Goal: Task Accomplishment & Management: Use online tool/utility

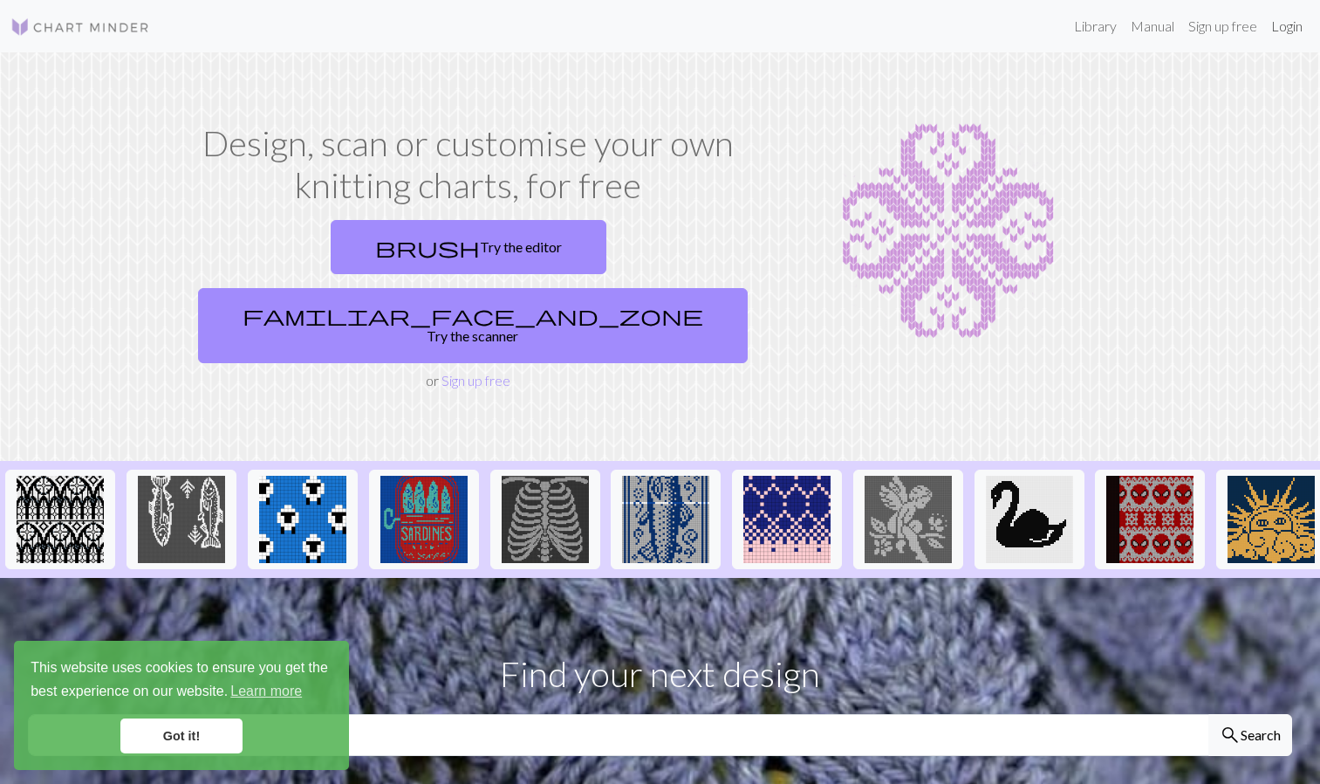
click at [1299, 28] on link "Login" at bounding box center [1286, 26] width 45 height 35
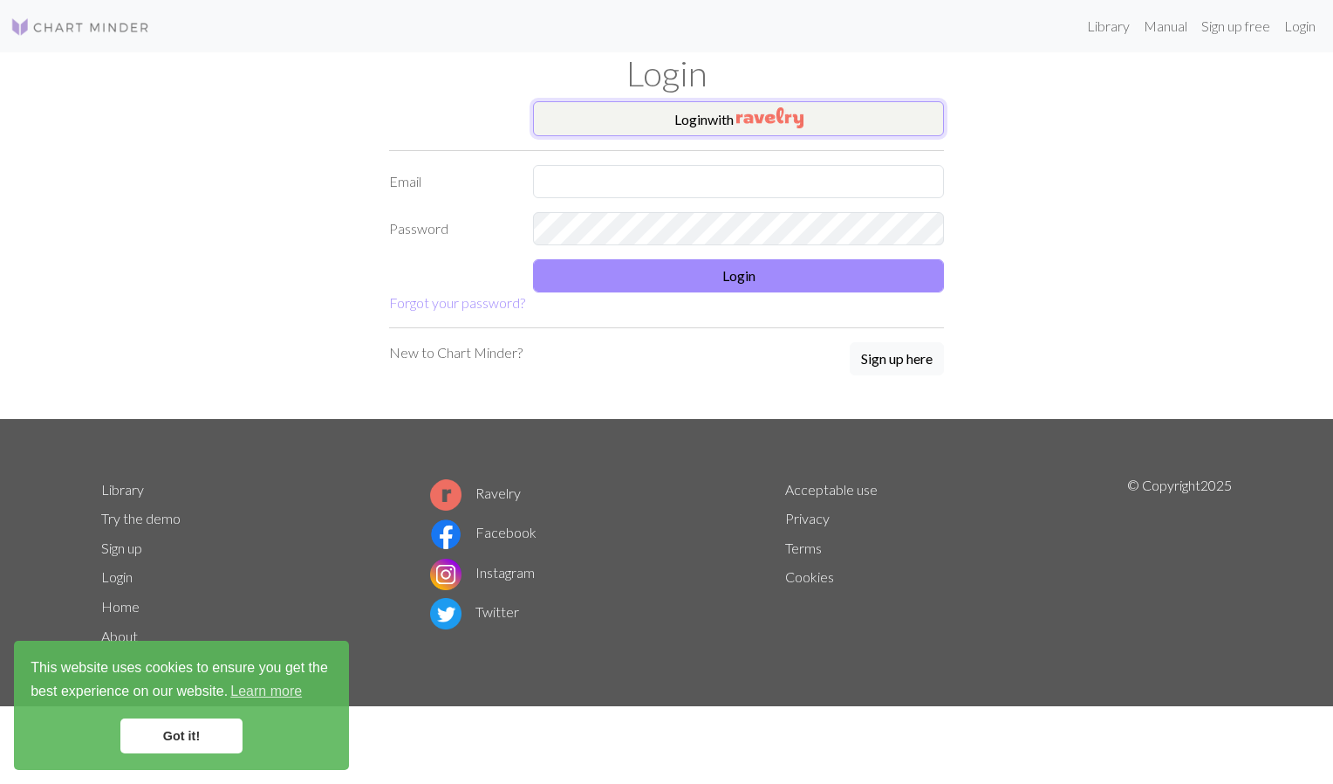
click at [776, 109] on img "button" at bounding box center [770, 117] width 67 height 21
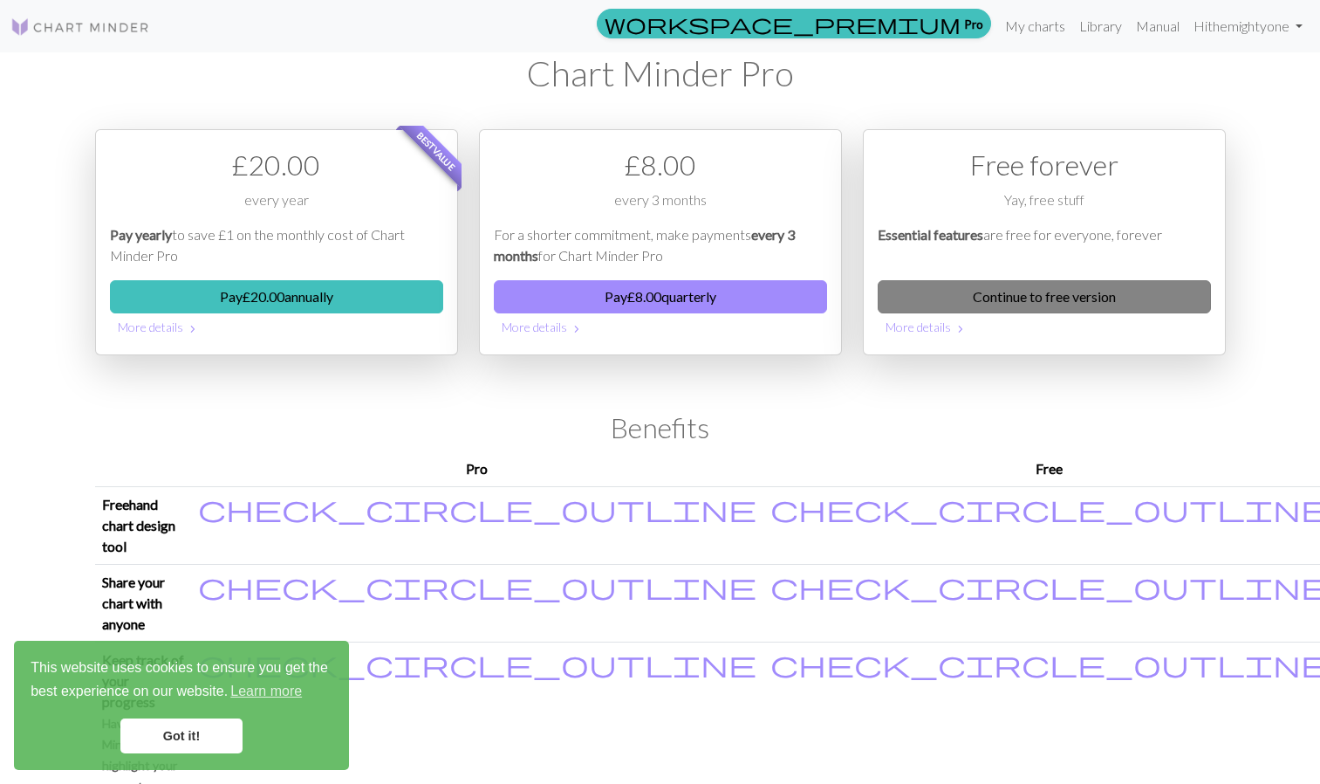
click at [1062, 304] on link "Continue to free version" at bounding box center [1044, 296] width 333 height 33
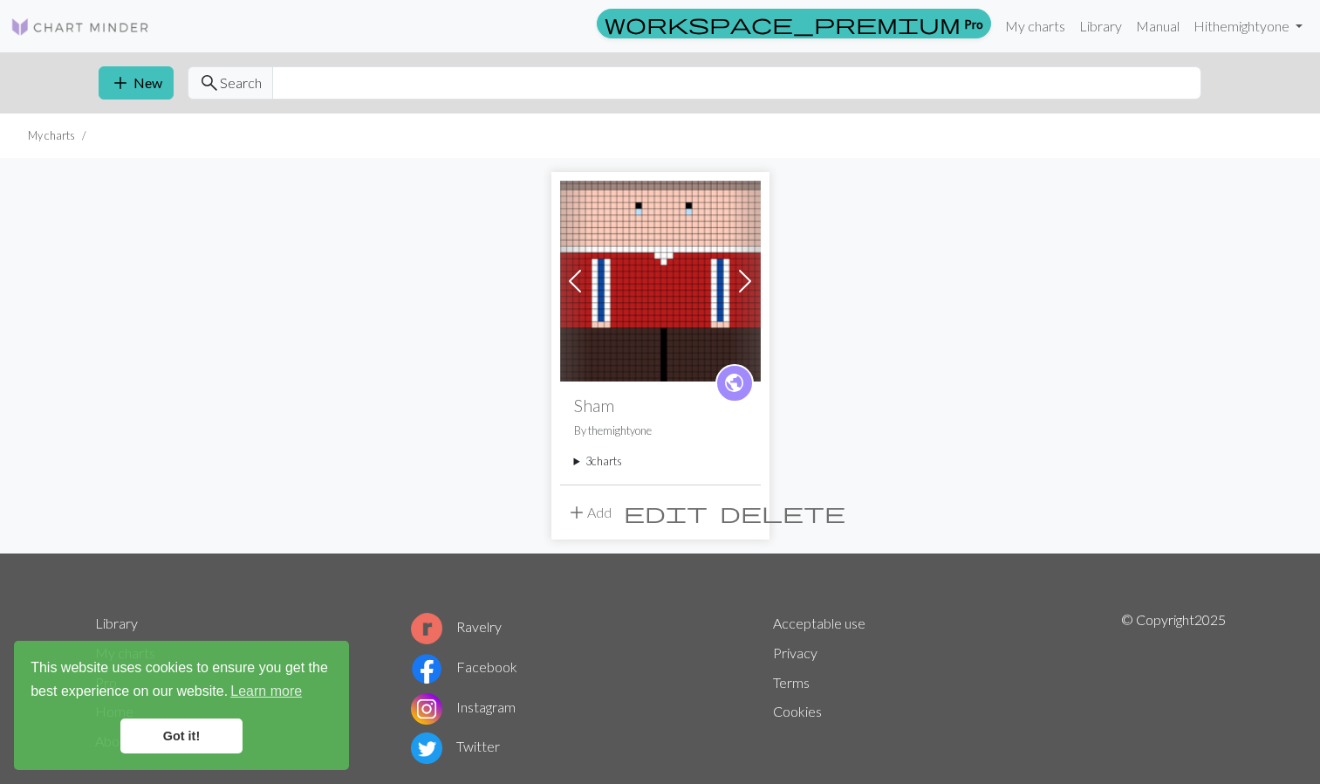
click at [743, 278] on span at bounding box center [745, 281] width 28 height 28
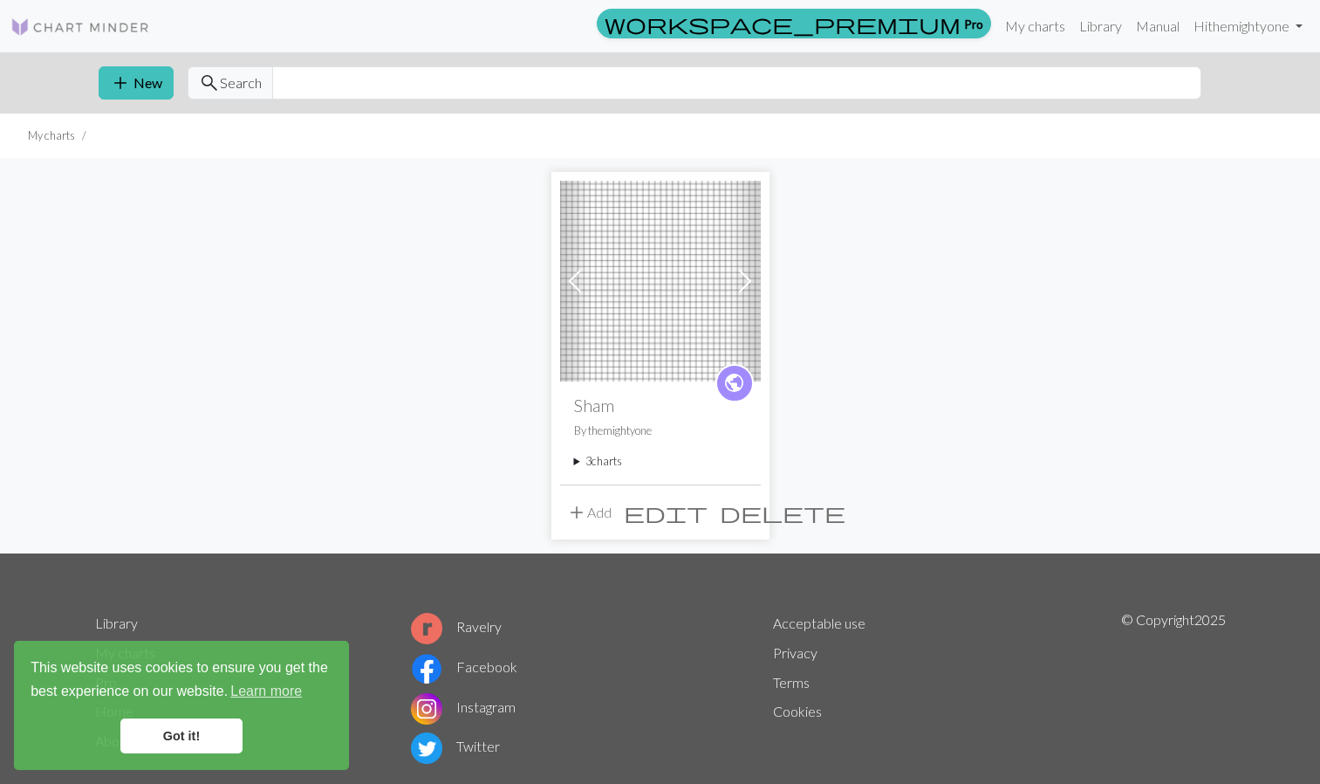
click at [198, 733] on link "Got it!" at bounding box center [181, 735] width 122 height 35
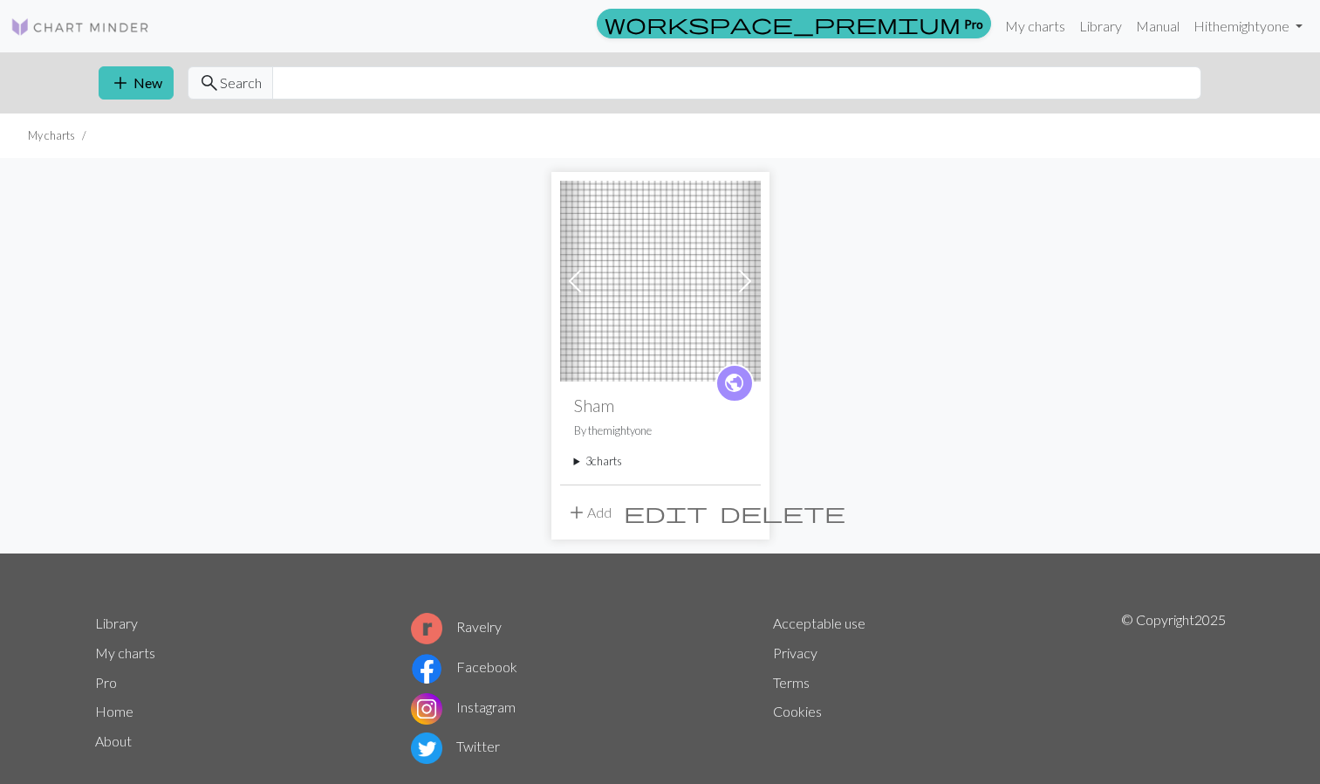
click at [743, 283] on span at bounding box center [745, 281] width 28 height 28
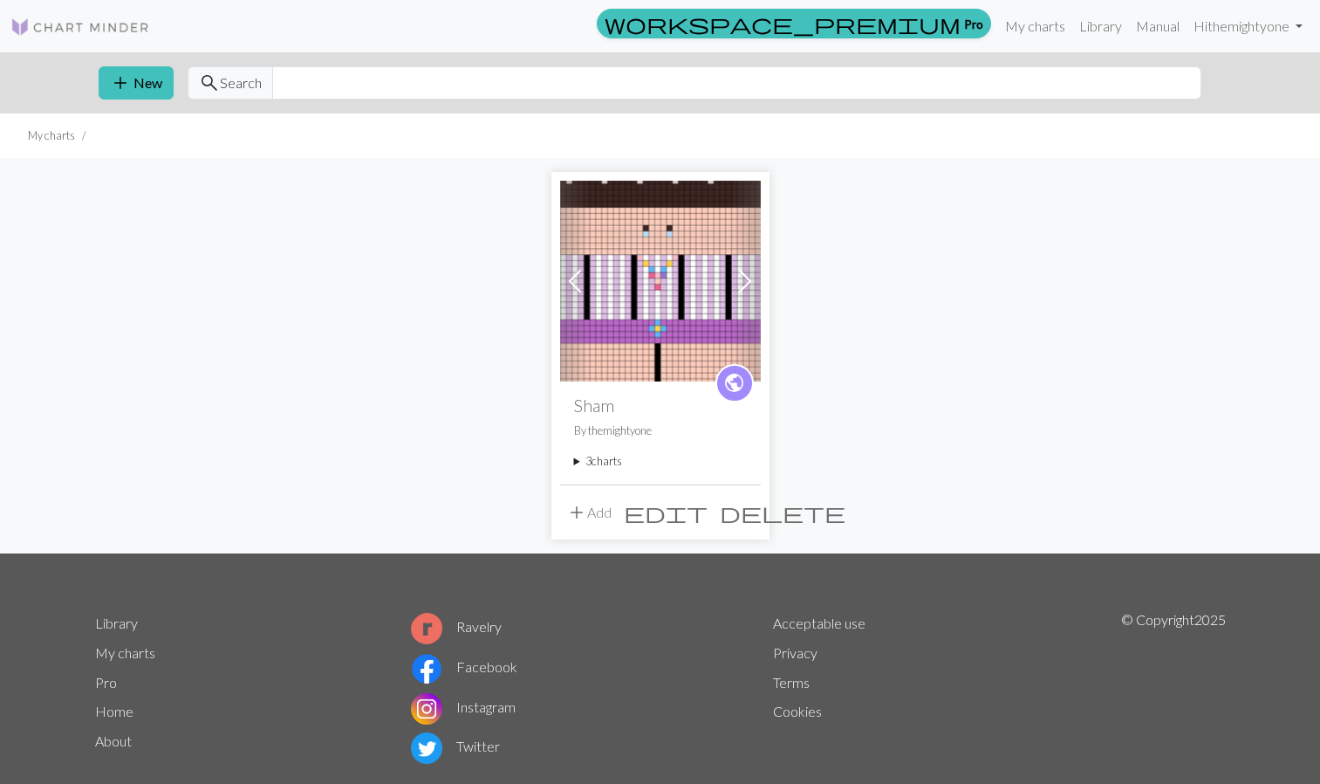
click at [743, 283] on span at bounding box center [745, 281] width 28 height 28
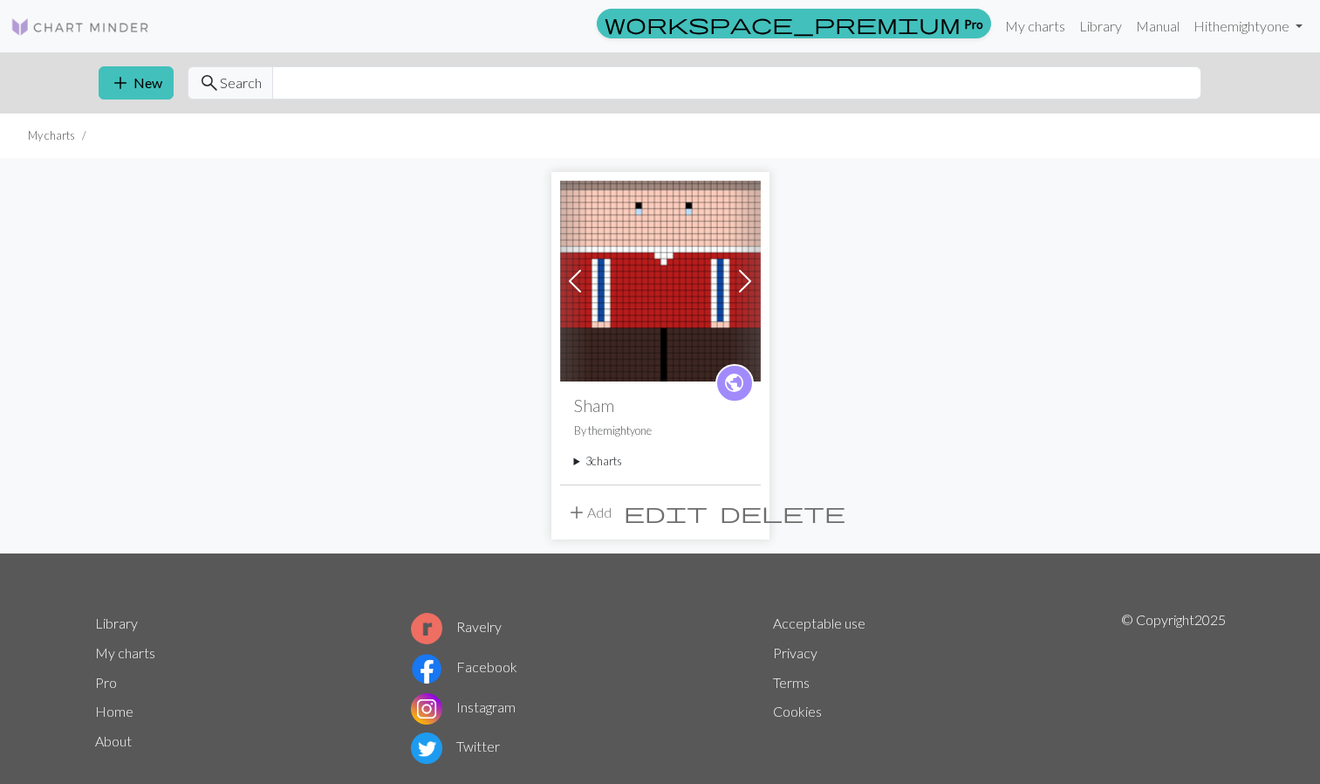
click at [743, 283] on span at bounding box center [745, 281] width 28 height 28
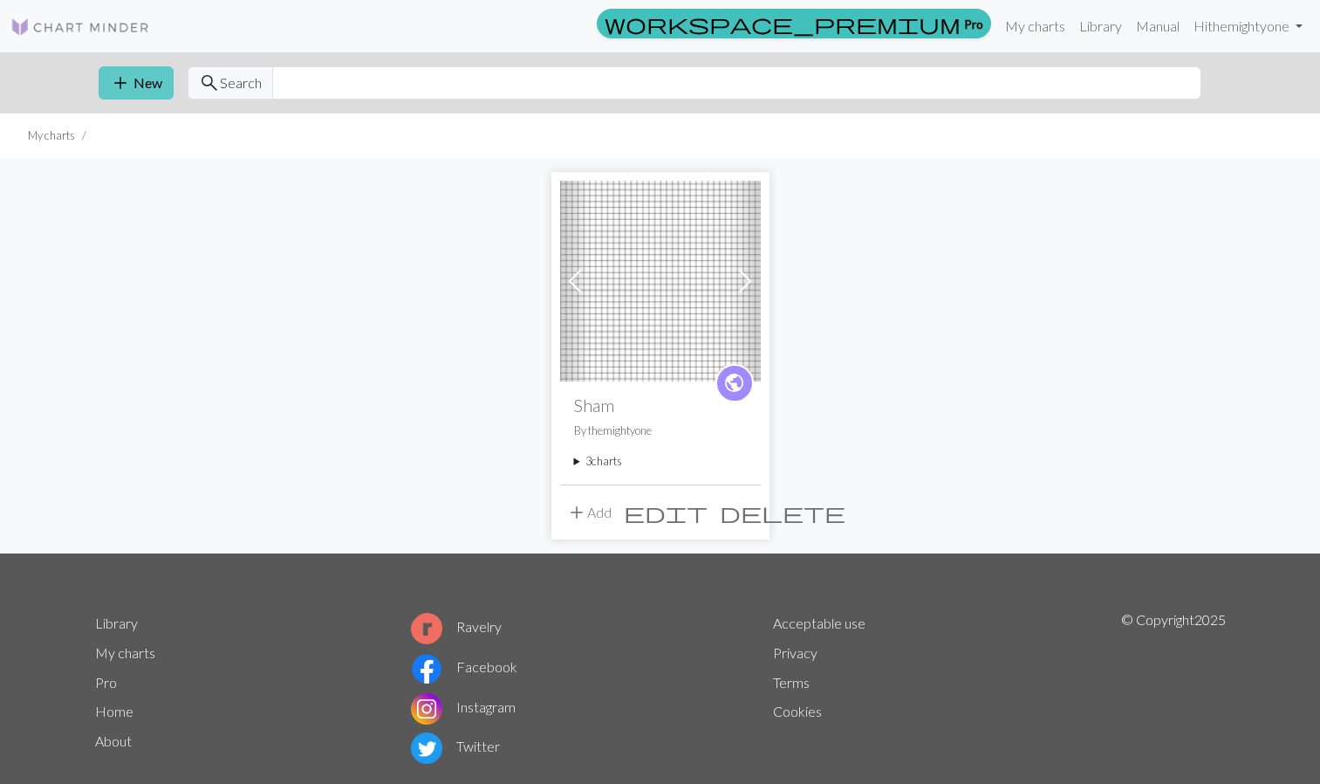
click at [129, 71] on span "add" at bounding box center [120, 83] width 21 height 24
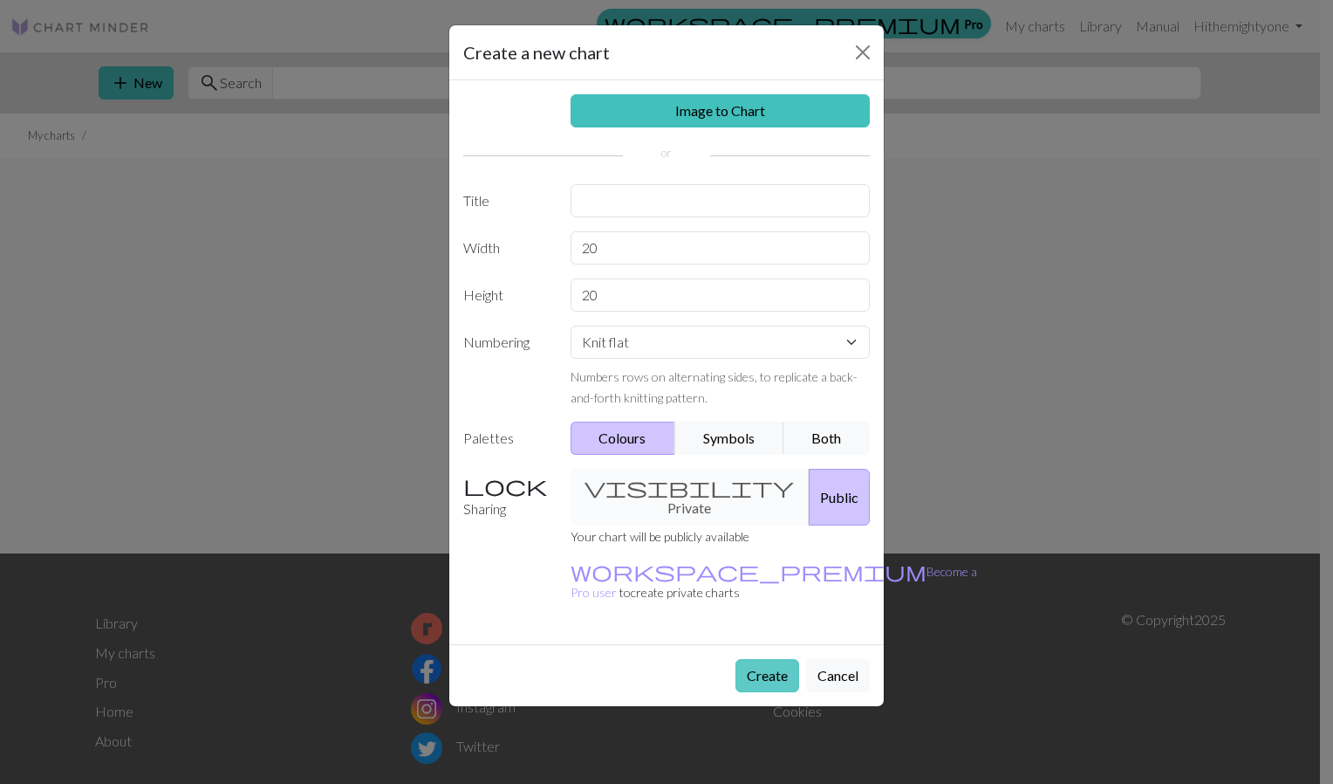
click at [762, 659] on button "Create" at bounding box center [768, 675] width 64 height 33
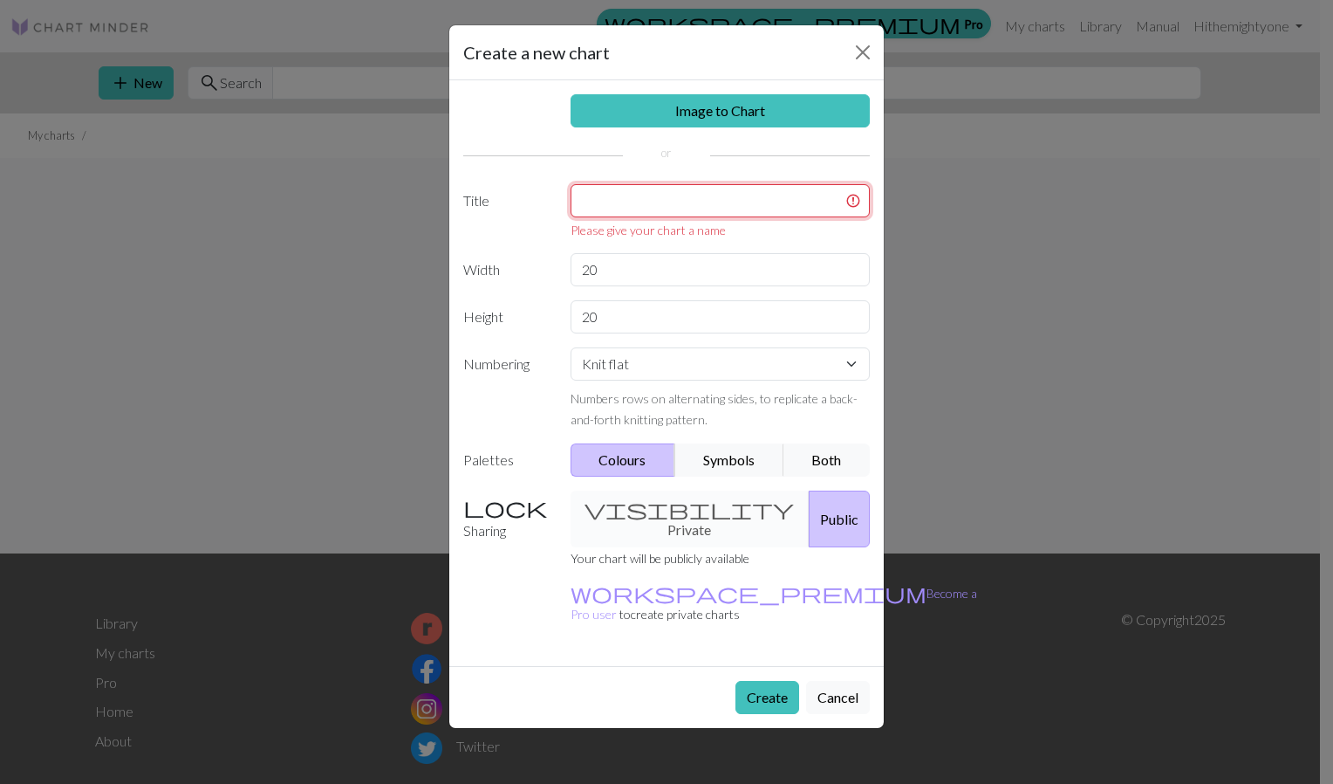
click at [691, 203] on input "text" at bounding box center [721, 200] width 300 height 33
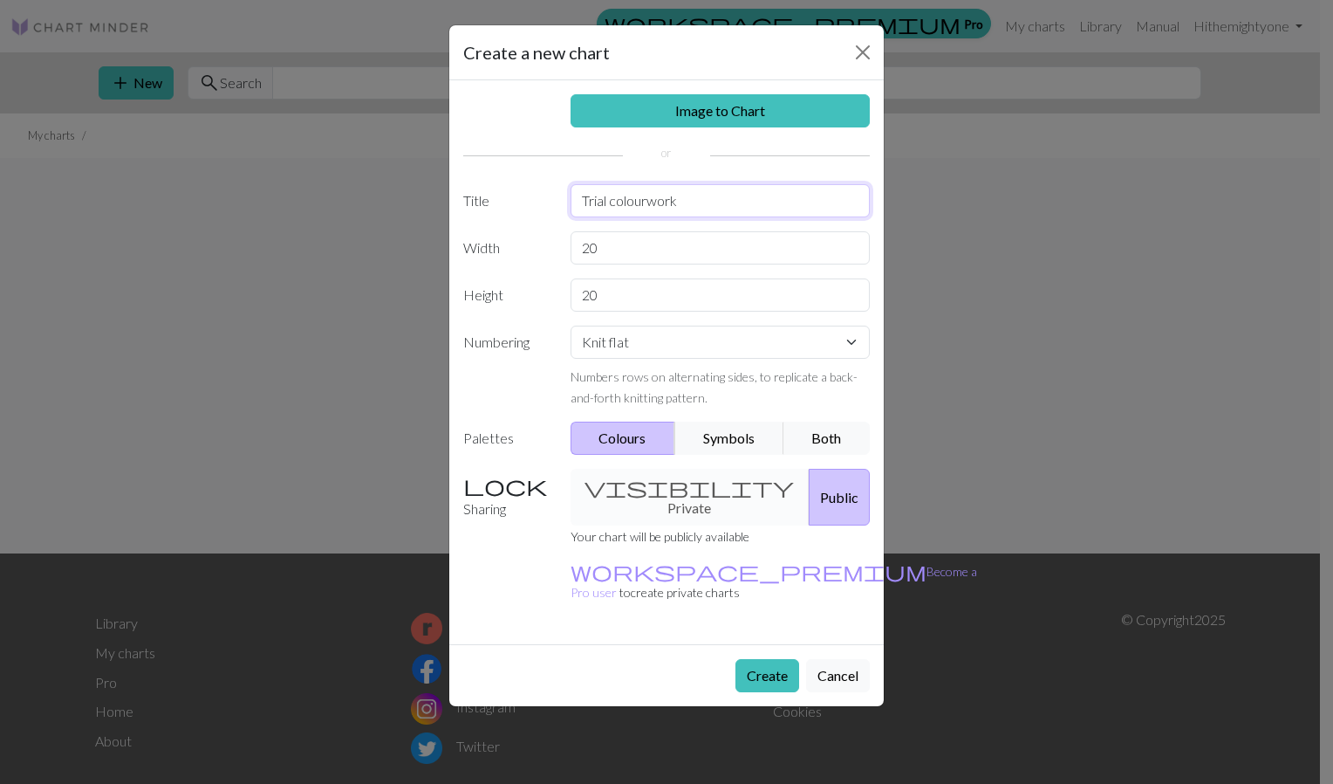
type input "Trial colourwork"
click at [778, 659] on button "Create" at bounding box center [768, 675] width 64 height 33
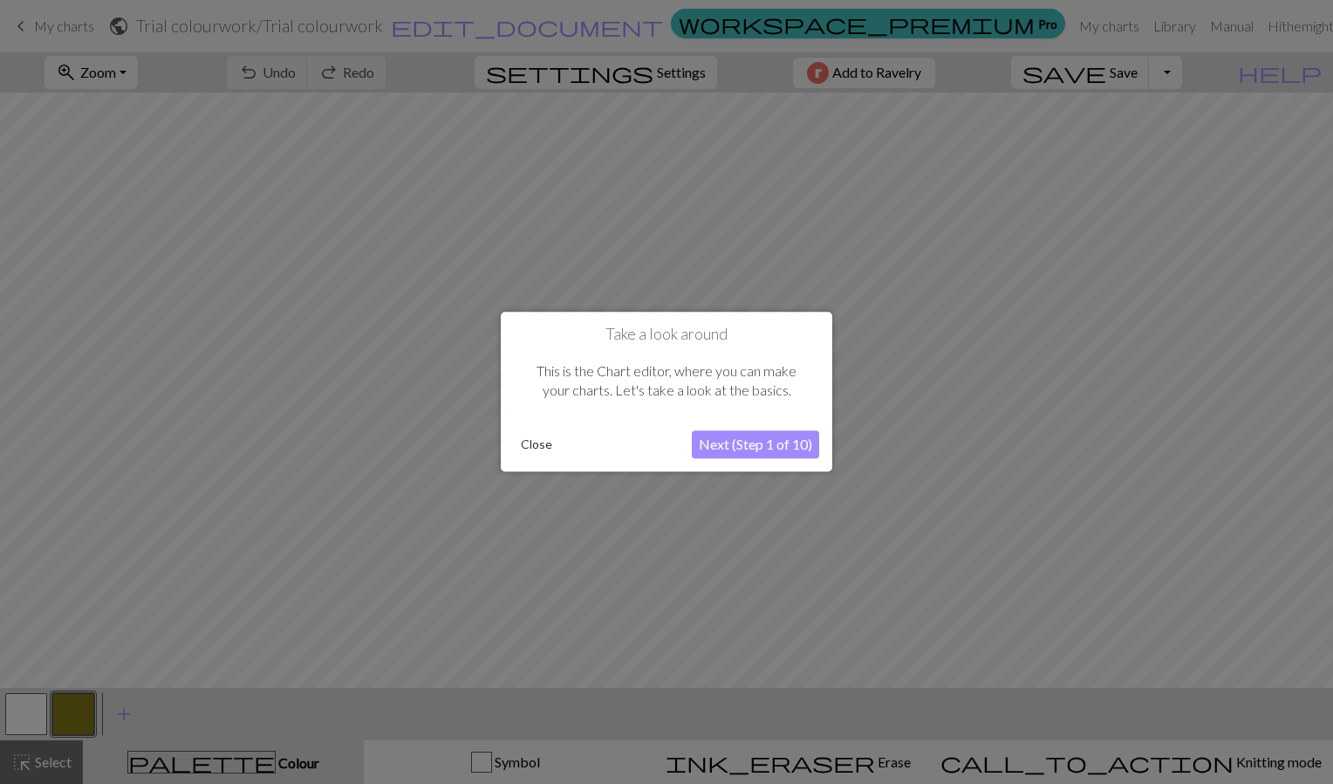
click at [538, 445] on button "Close" at bounding box center [536, 445] width 45 height 26
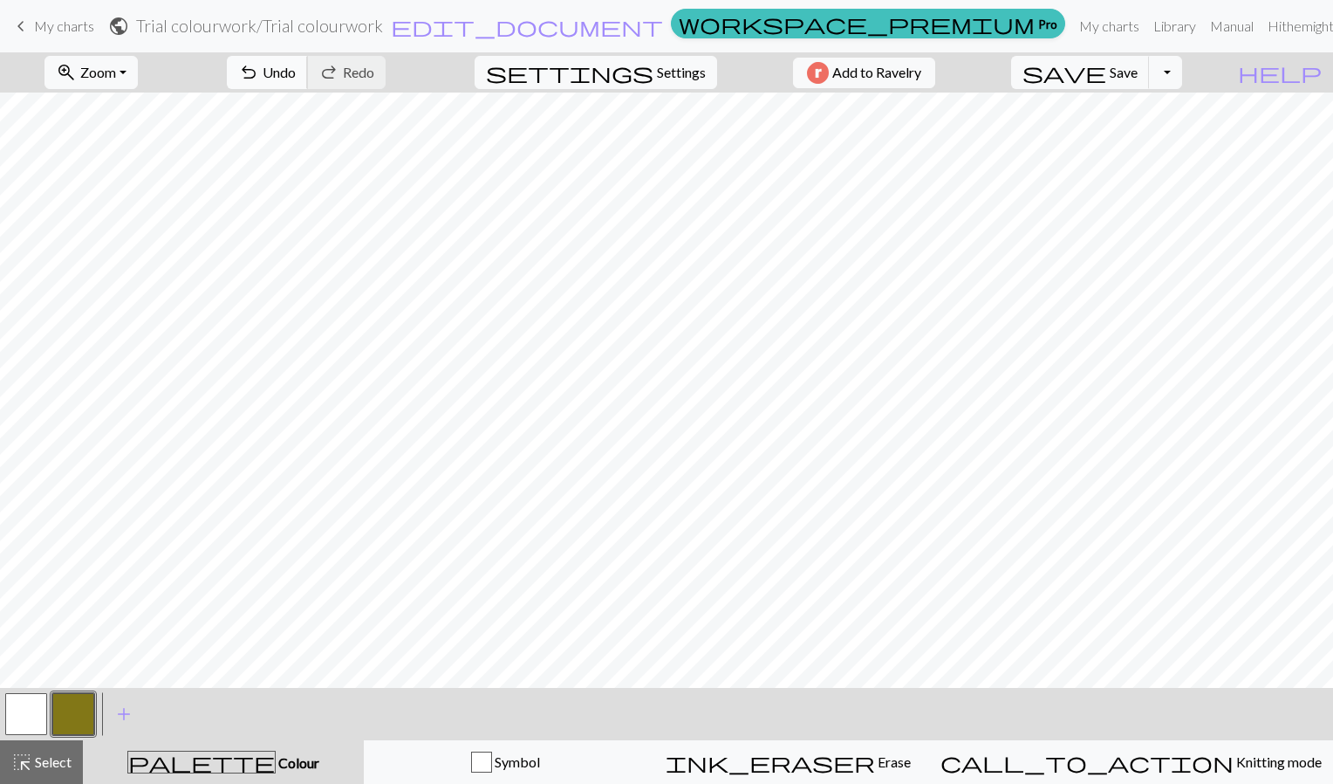
click at [296, 69] on span "Undo" at bounding box center [279, 72] width 33 height 17
click at [374, 72] on span "Redo" at bounding box center [358, 72] width 31 height 17
click at [308, 59] on button "undo Undo Undo" at bounding box center [267, 72] width 81 height 33
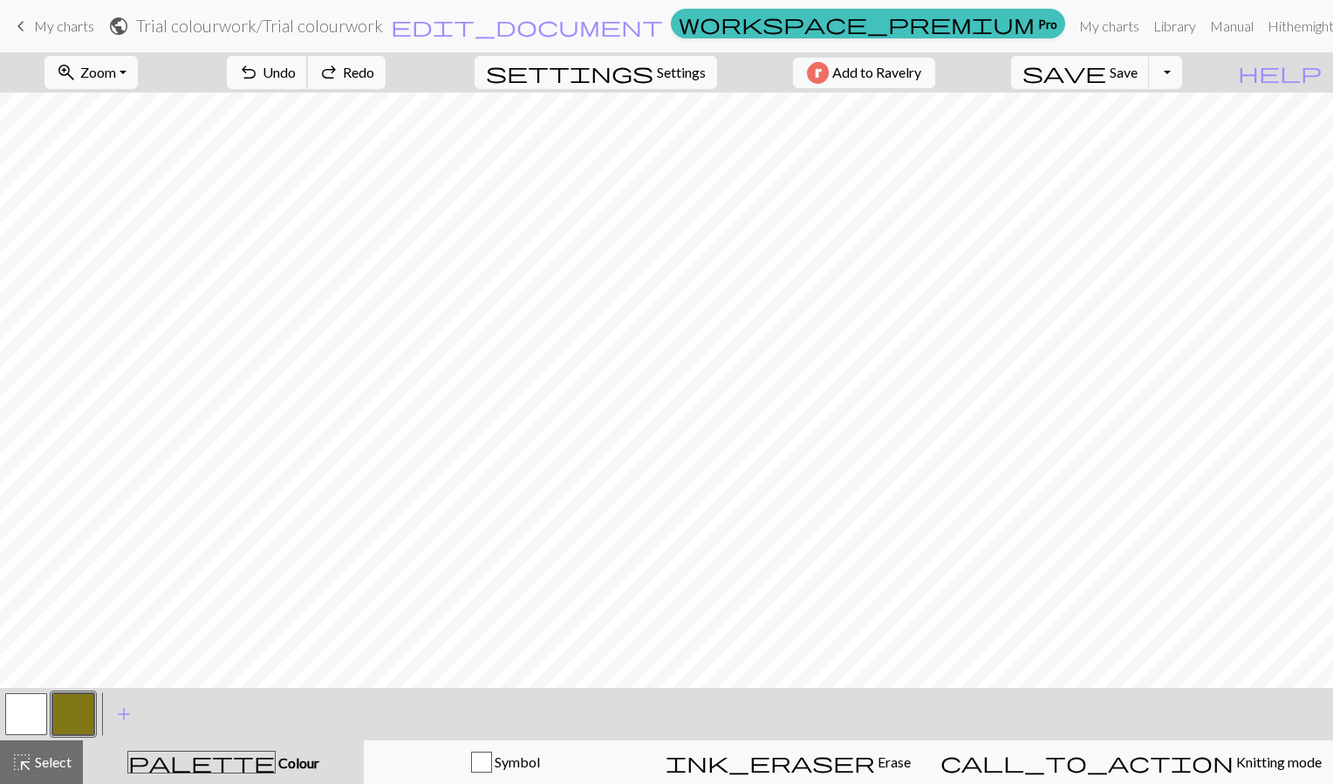
click at [308, 59] on button "undo Undo Undo" at bounding box center [267, 72] width 81 height 33
click at [339, 59] on div "undo Undo Undo redo Redo Redo" at bounding box center [306, 72] width 185 height 40
click at [79, 730] on button "button" at bounding box center [73, 714] width 42 height 42
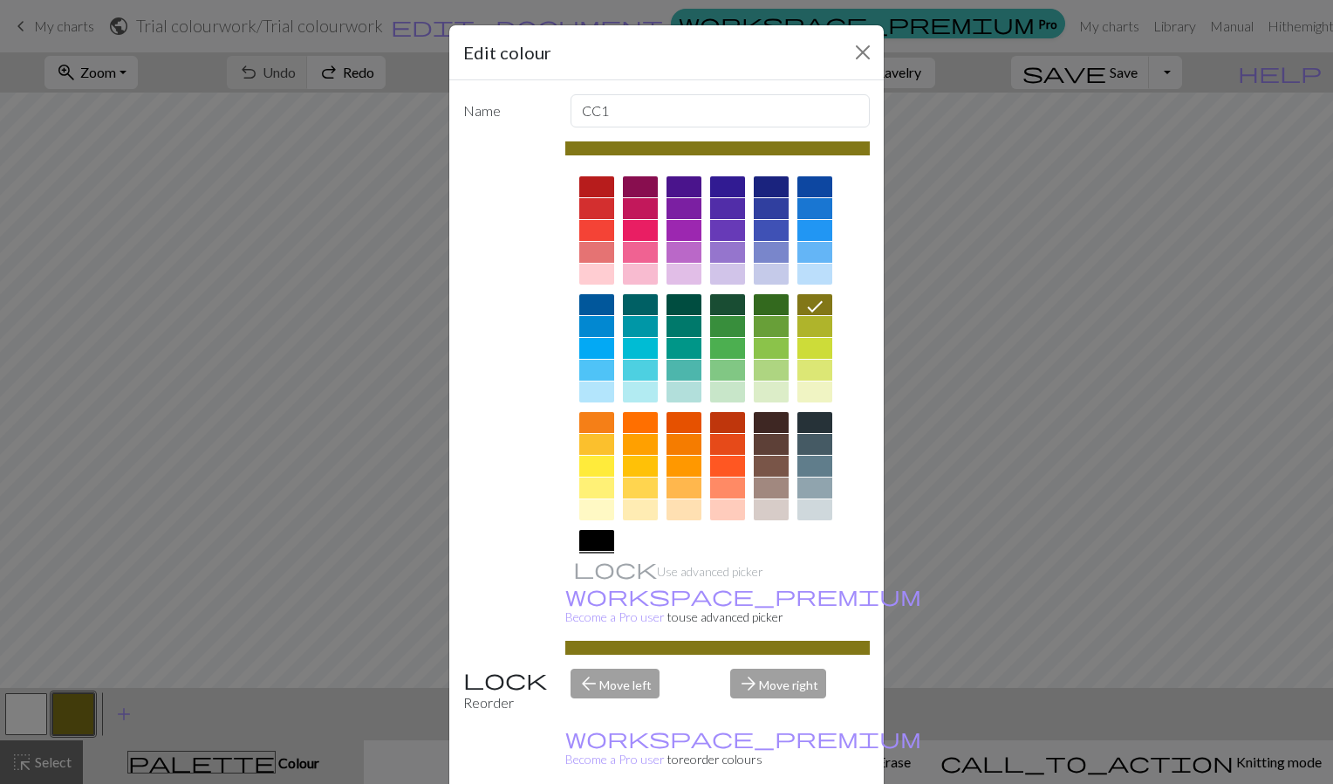
click at [585, 435] on div at bounding box center [596, 444] width 35 height 21
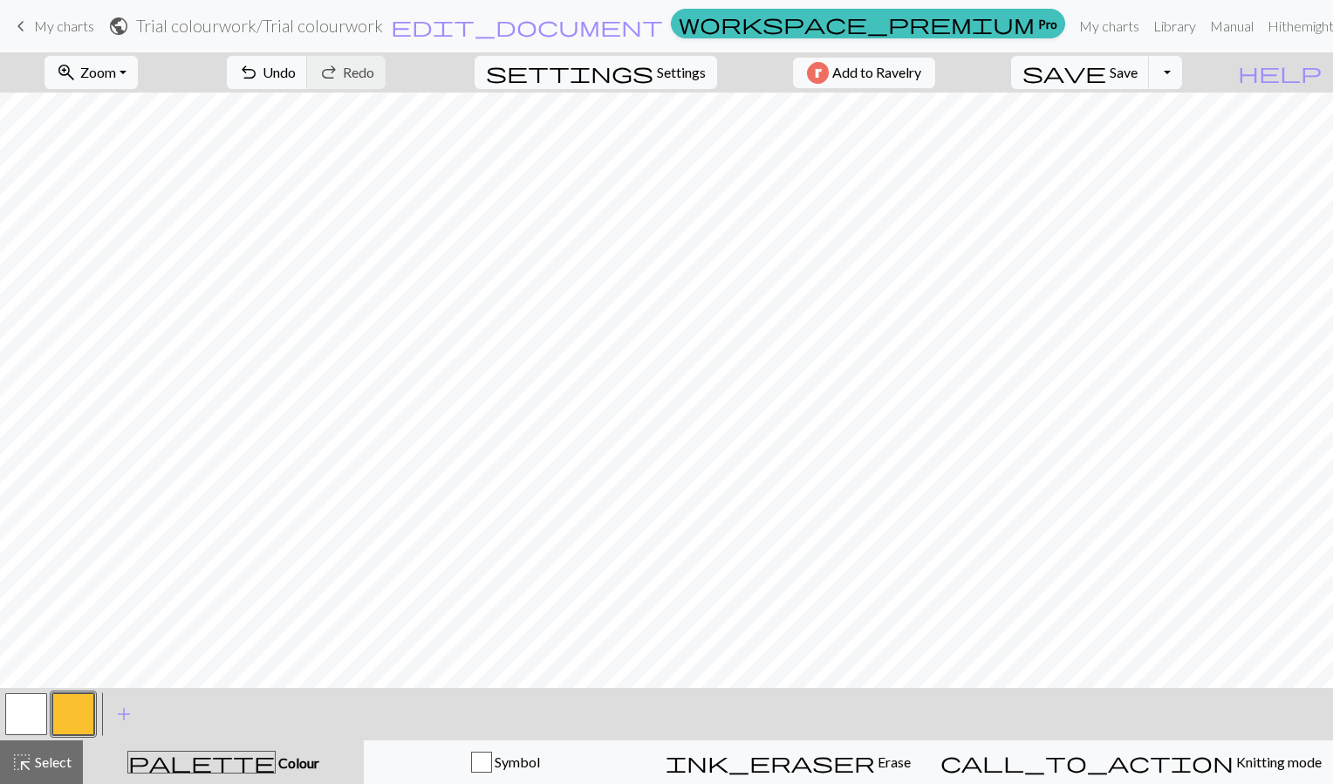
click at [75, 704] on button "button" at bounding box center [73, 714] width 42 height 42
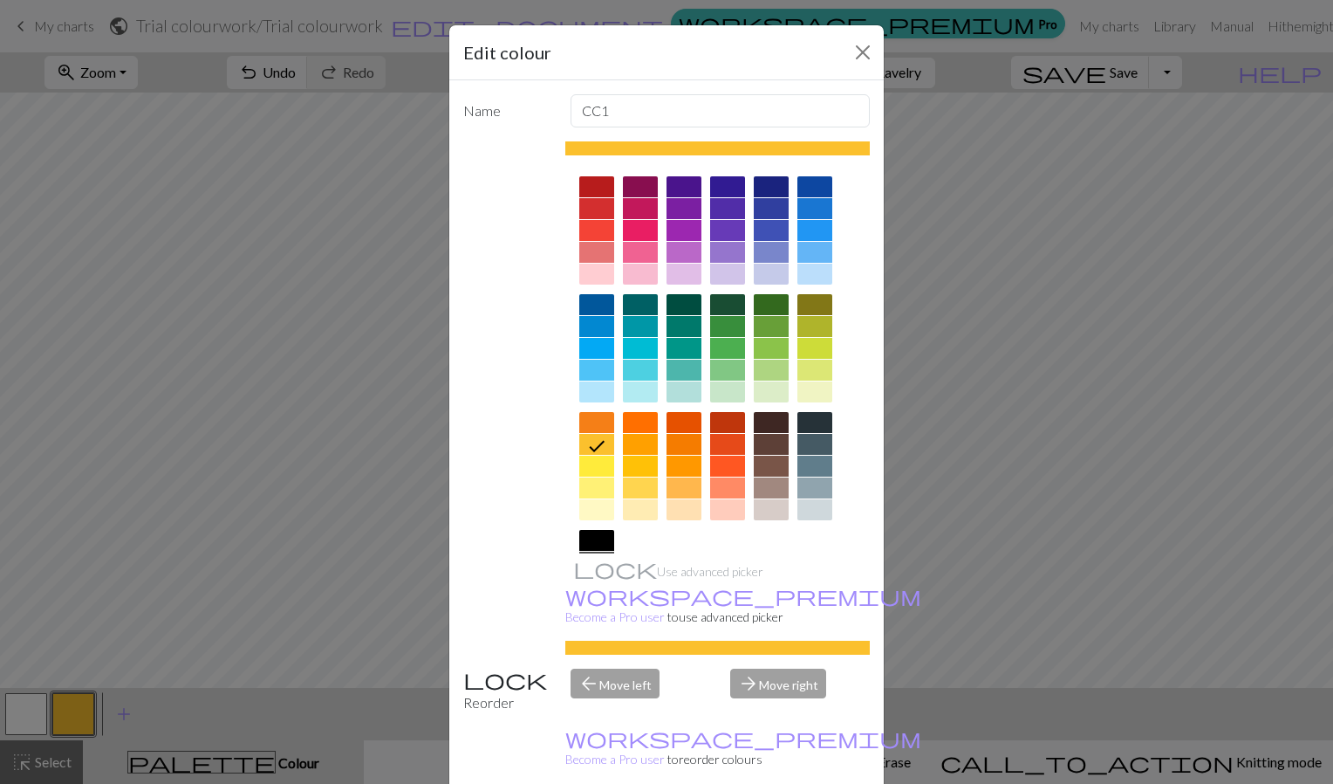
click at [805, 510] on div at bounding box center [815, 509] width 35 height 21
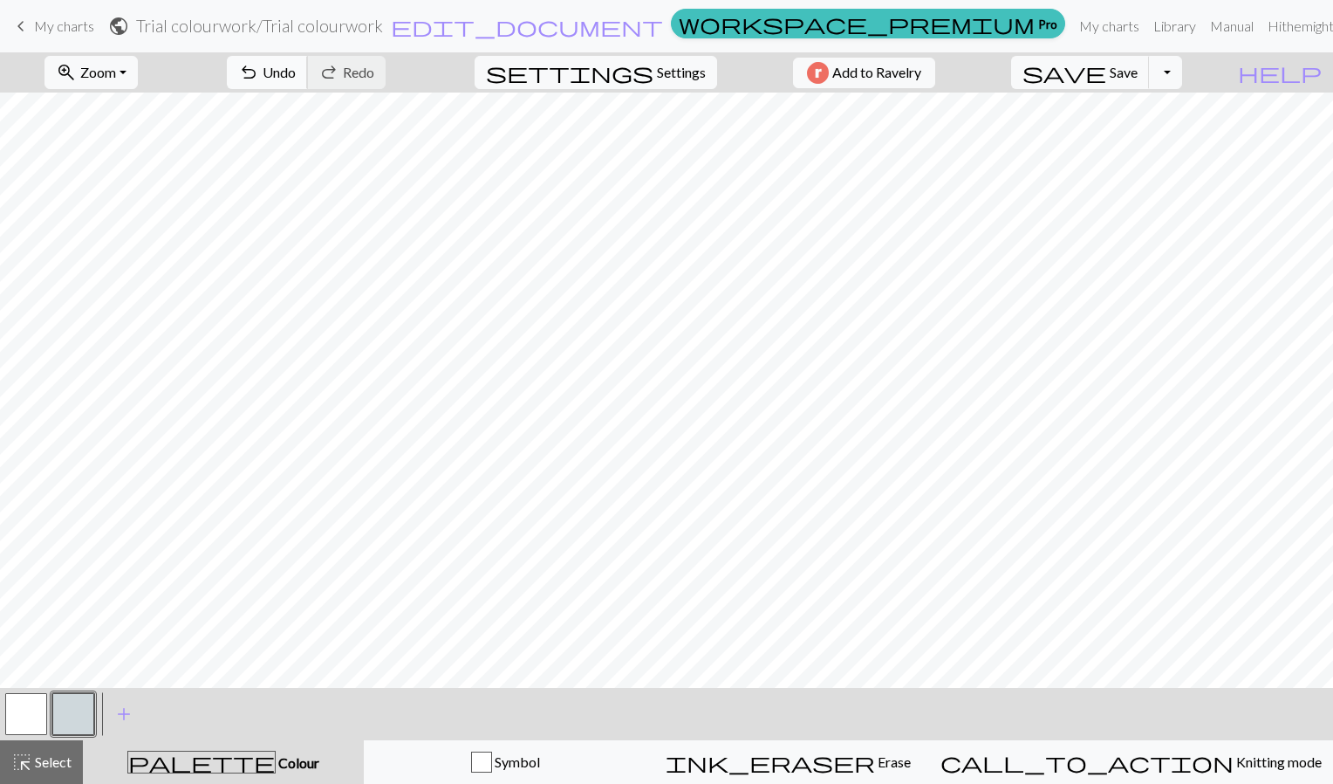
click at [296, 77] on span "Undo" at bounding box center [279, 72] width 33 height 17
click at [31, 693] on button "button" at bounding box center [26, 714] width 42 height 42
click at [71, 715] on button "button" at bounding box center [73, 714] width 42 height 42
click at [24, 713] on button "button" at bounding box center [26, 714] width 42 height 42
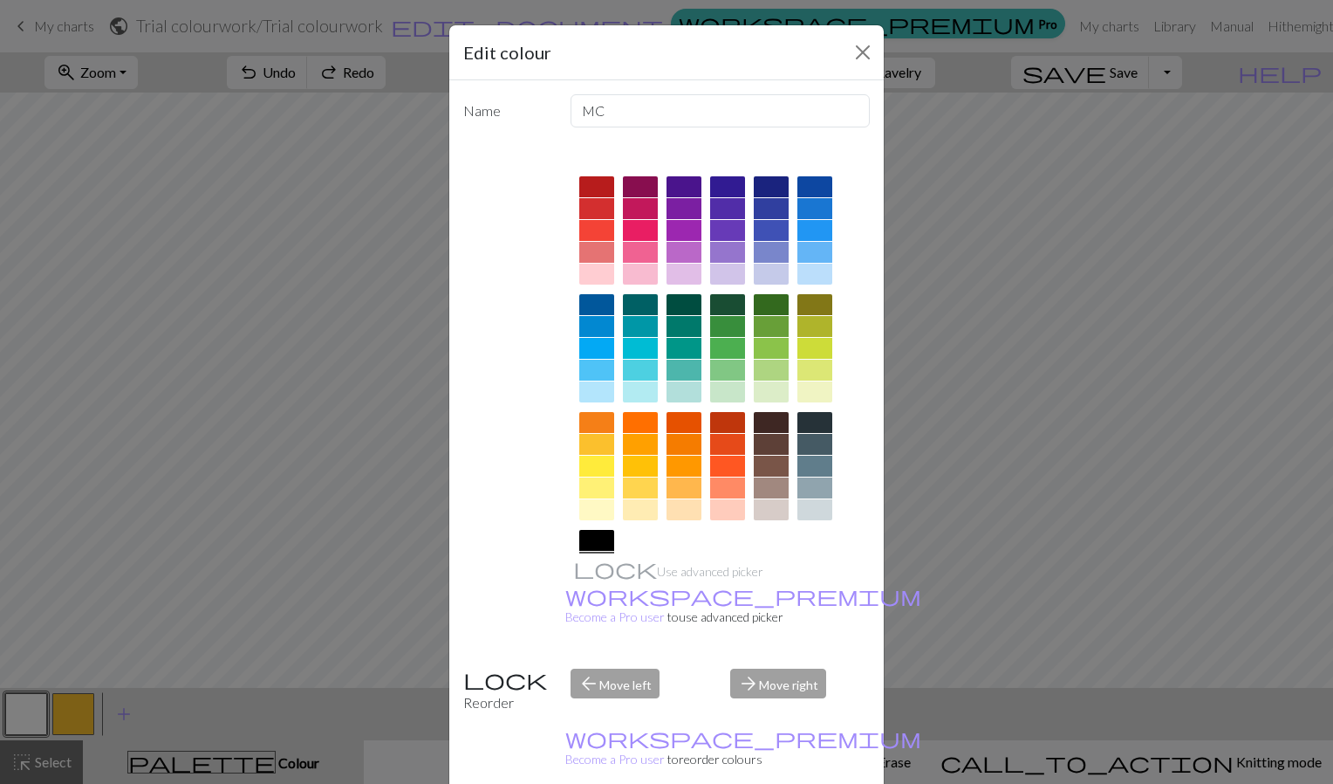
click at [803, 513] on div at bounding box center [815, 509] width 35 height 21
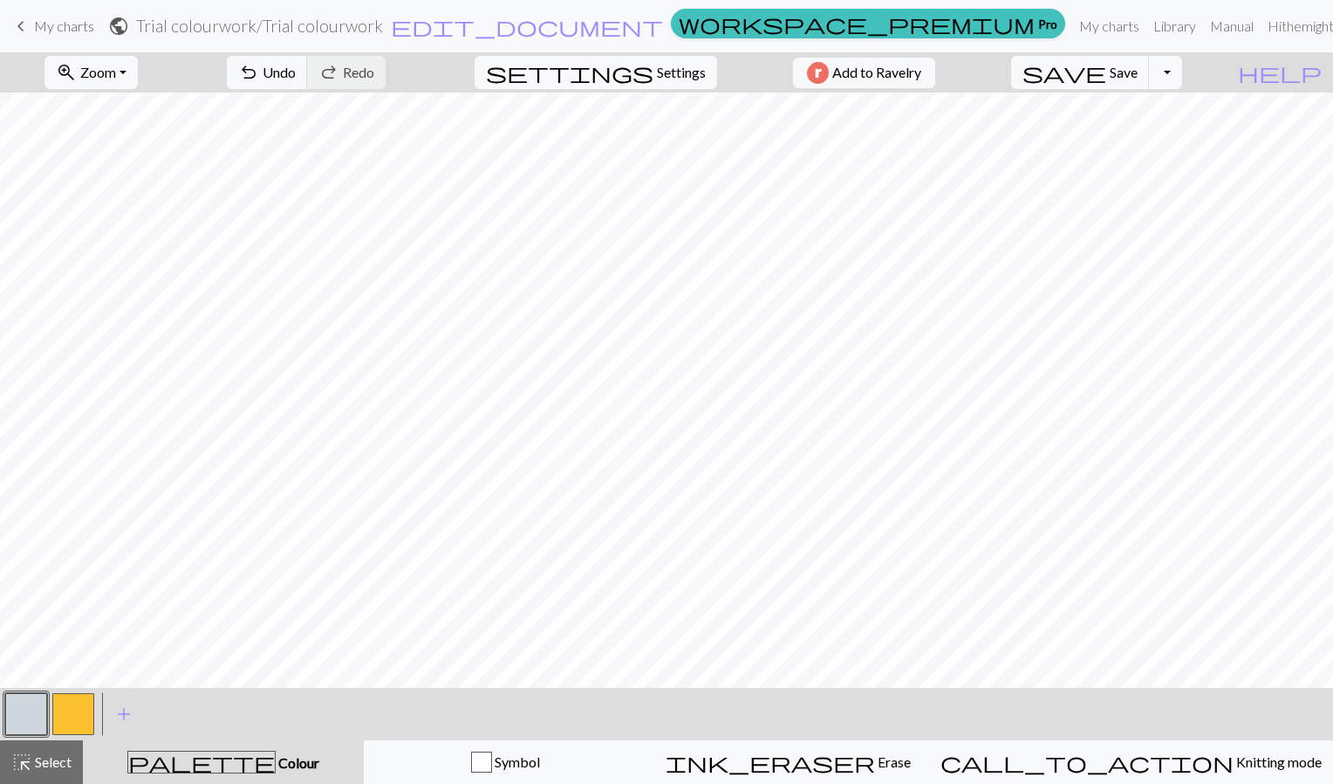
click at [20, 715] on button "button" at bounding box center [26, 714] width 42 height 42
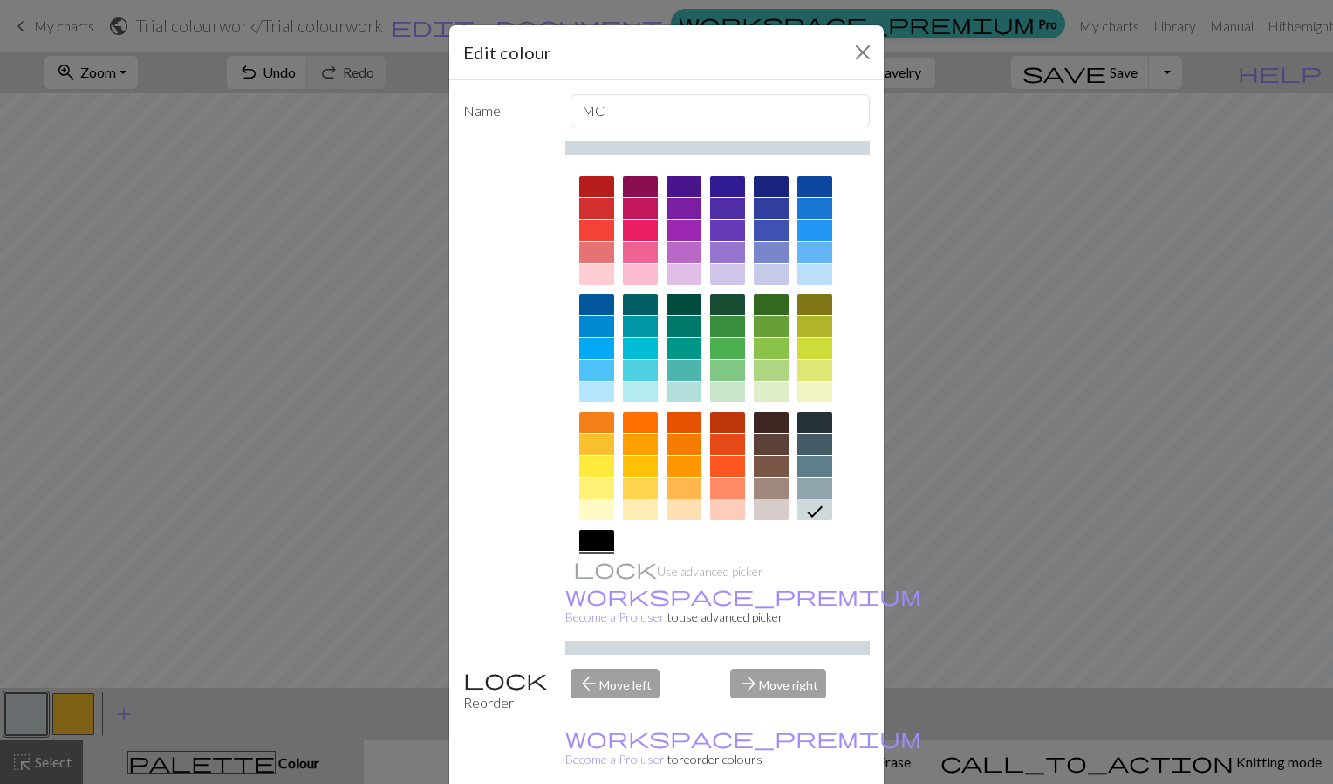
click at [113, 290] on div "Edit colour Name MC Use advanced picker workspace_premium Become a Pro user to …" at bounding box center [666, 392] width 1333 height 784
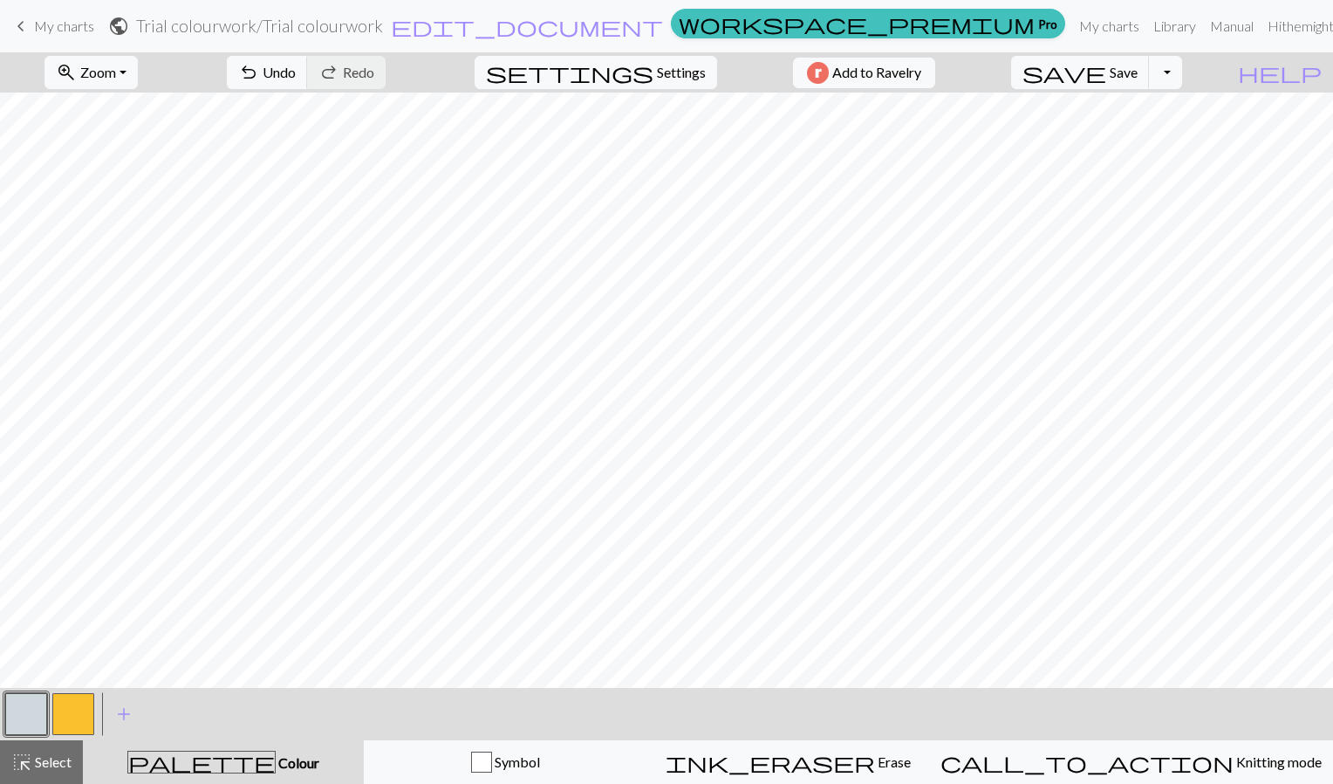
click at [79, 716] on button "button" at bounding box center [73, 714] width 42 height 42
click at [68, 716] on button "button" at bounding box center [73, 714] width 42 height 42
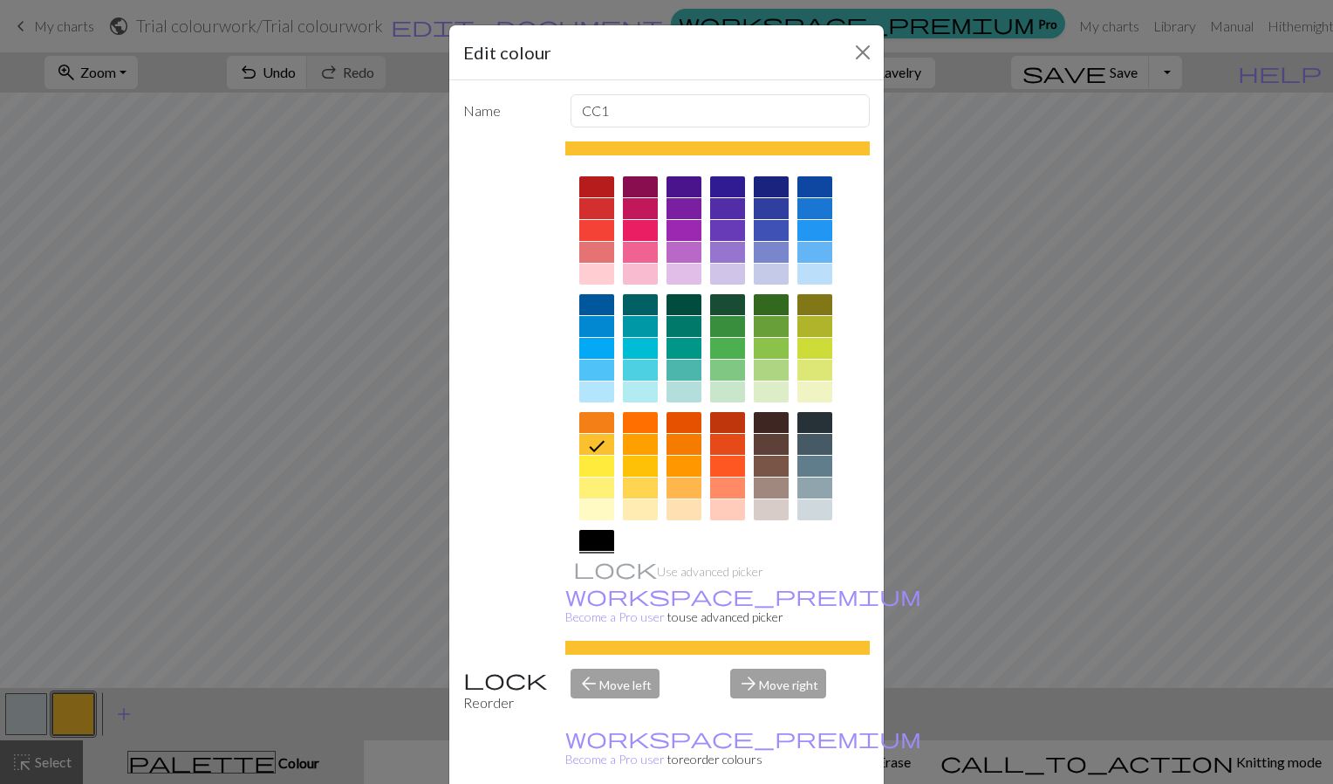
click at [596, 515] on div at bounding box center [596, 509] width 35 height 21
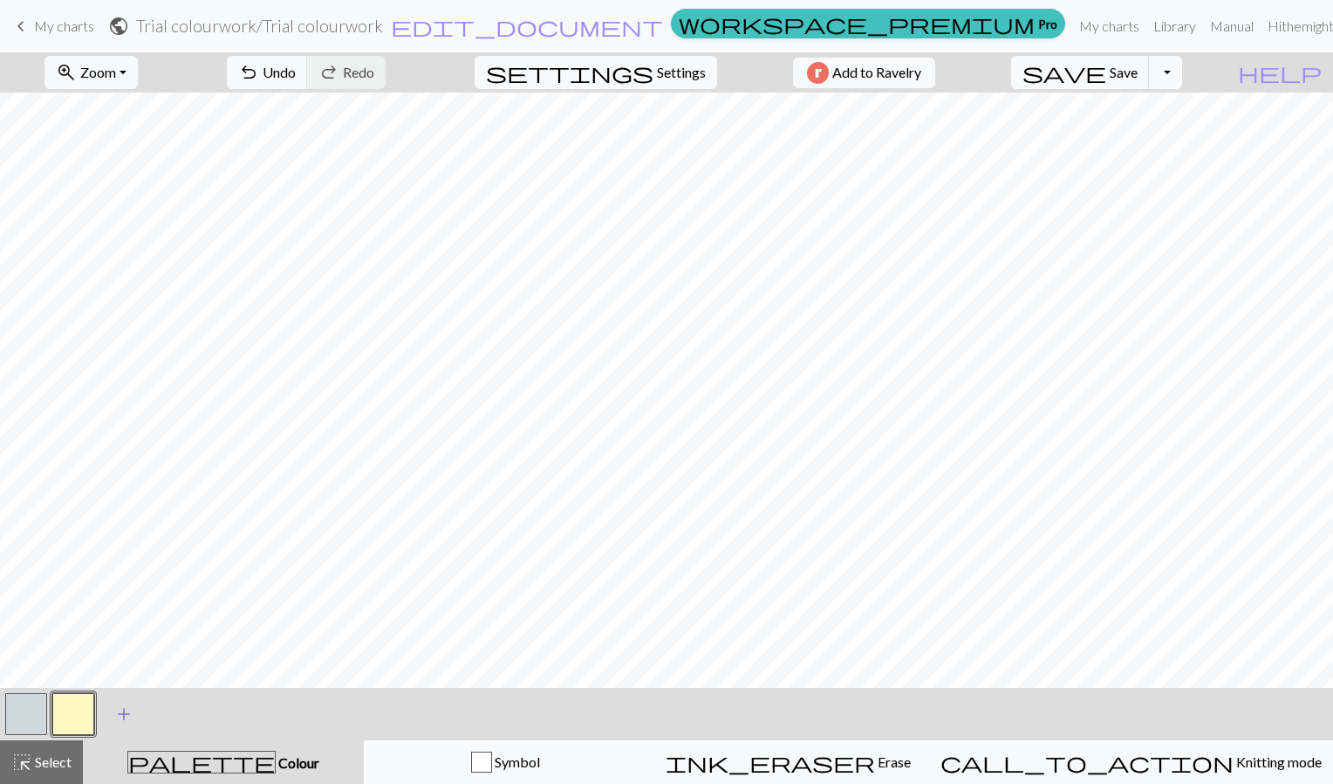
click at [127, 711] on span "add" at bounding box center [123, 714] width 21 height 24
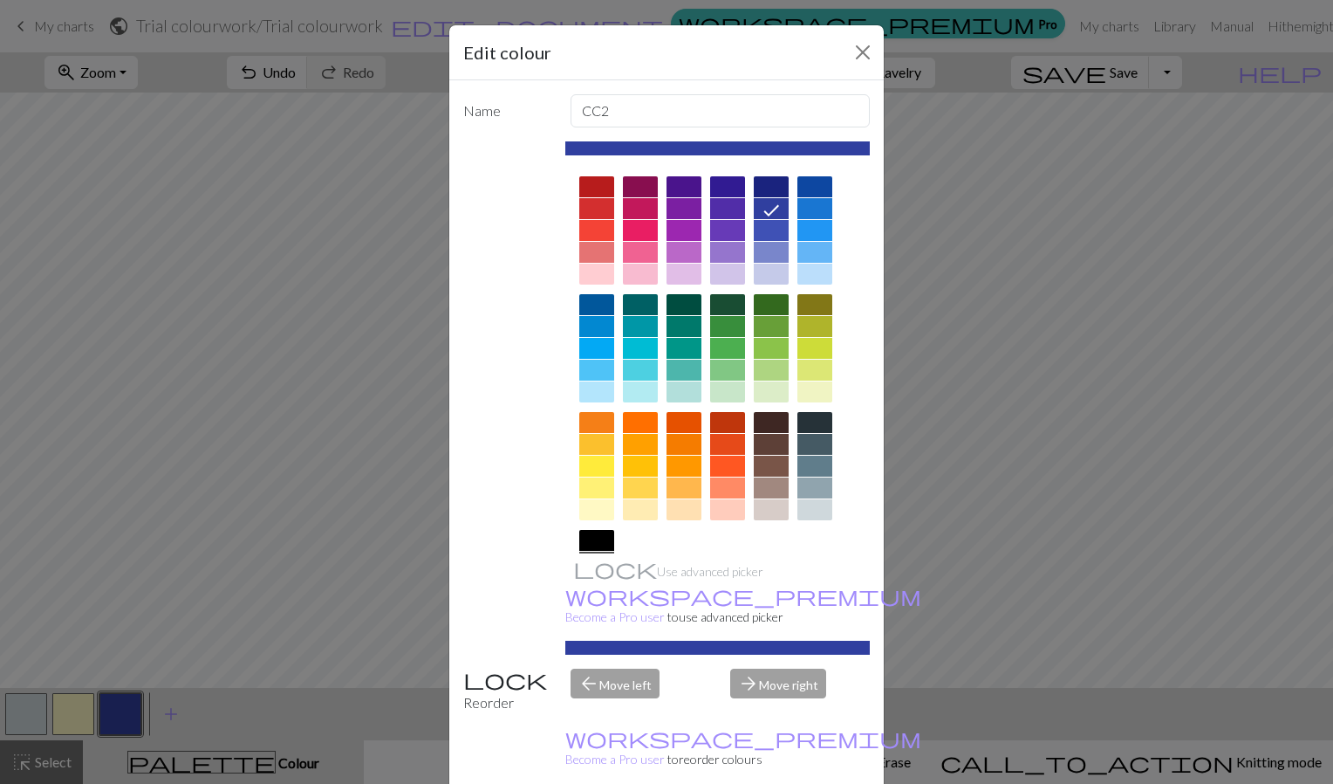
click at [805, 508] on div at bounding box center [815, 509] width 35 height 21
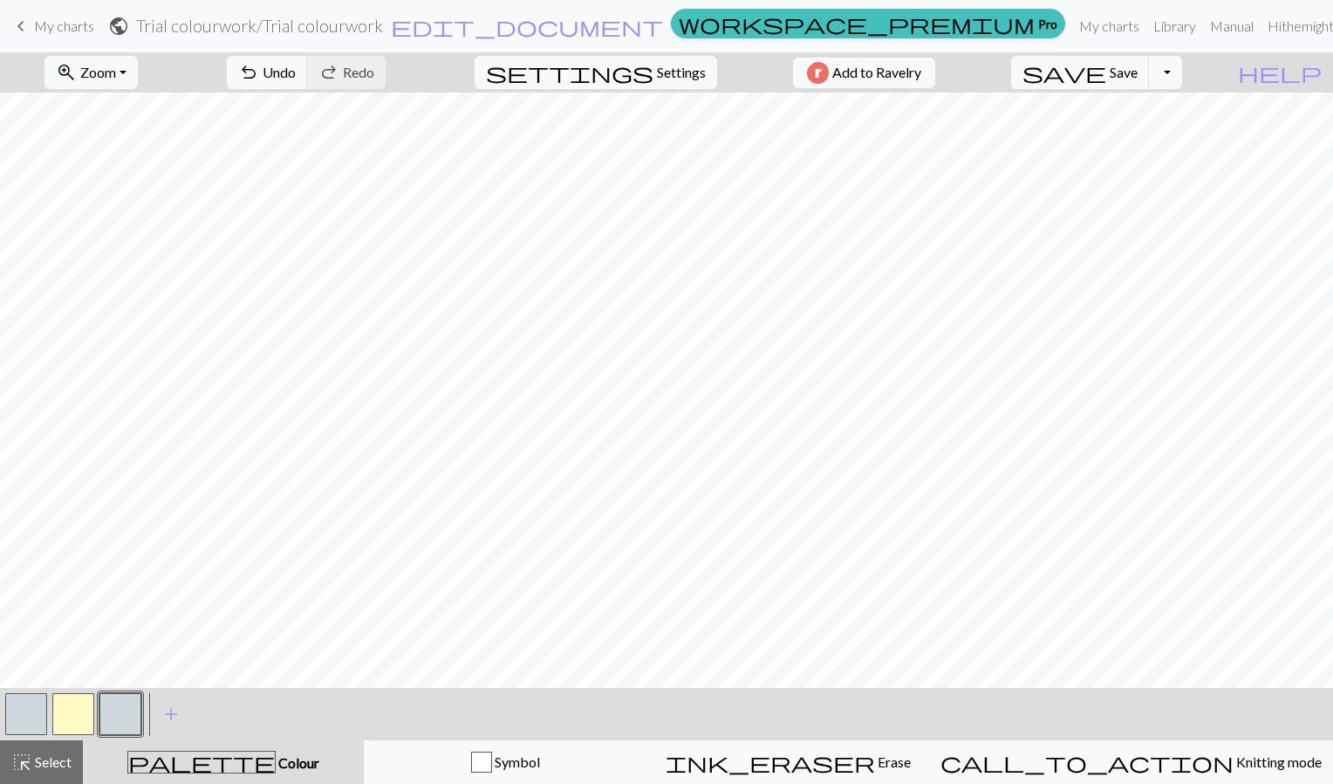
click at [27, 713] on button "button" at bounding box center [26, 714] width 42 height 42
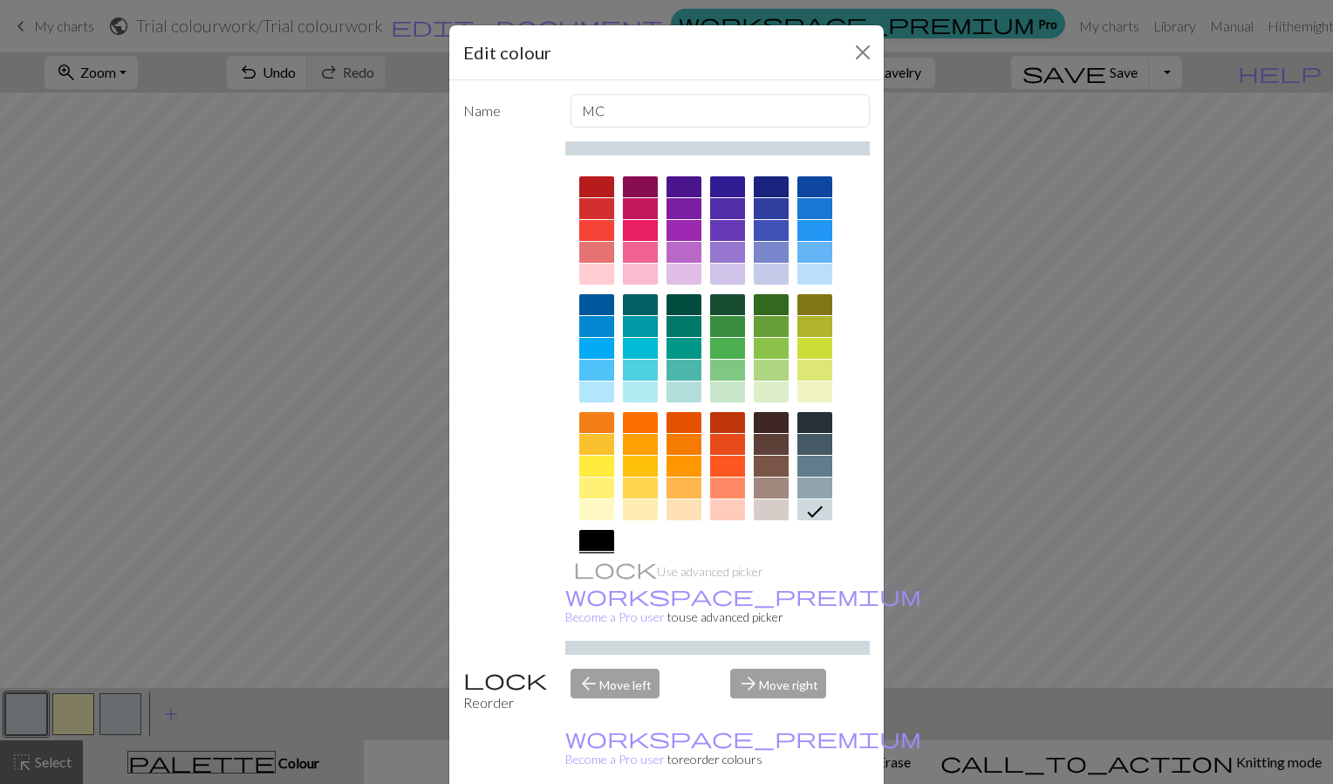
click at [588, 448] on div at bounding box center [596, 444] width 35 height 21
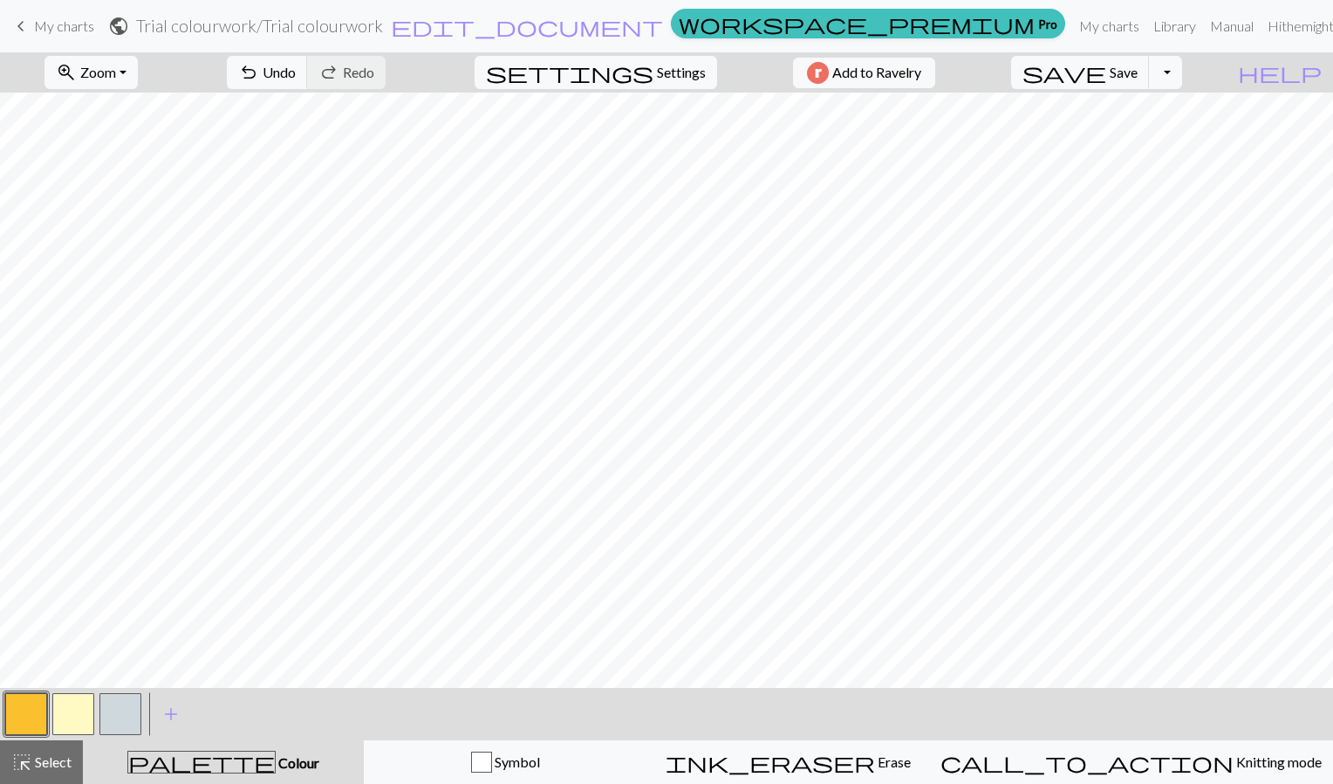
click at [121, 706] on button "button" at bounding box center [120, 714] width 42 height 42
click at [75, 689] on div "< >" at bounding box center [73, 714] width 141 height 52
click at [69, 719] on button "button" at bounding box center [73, 714] width 42 height 42
click at [125, 720] on button "button" at bounding box center [120, 714] width 42 height 42
click at [259, 67] on span "undo" at bounding box center [248, 72] width 21 height 24
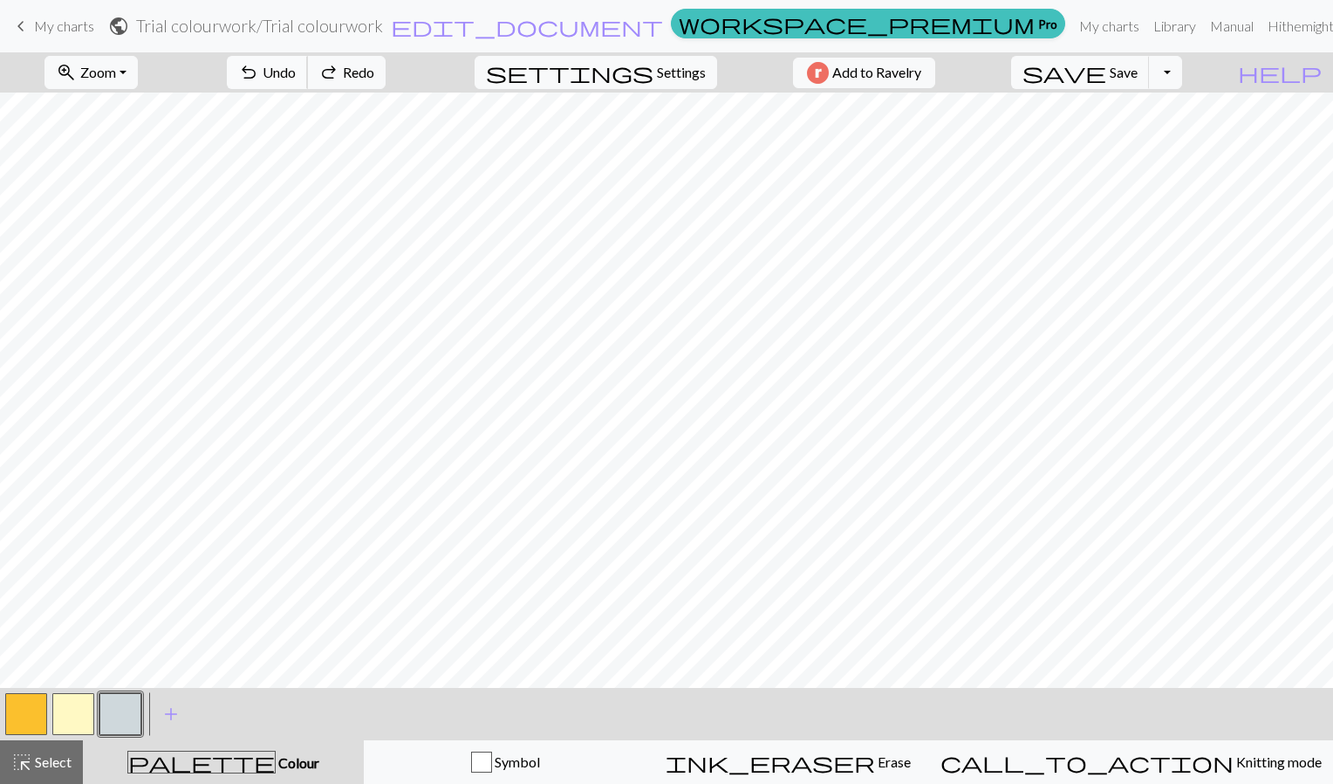
click at [259, 67] on span "undo" at bounding box center [248, 72] width 21 height 24
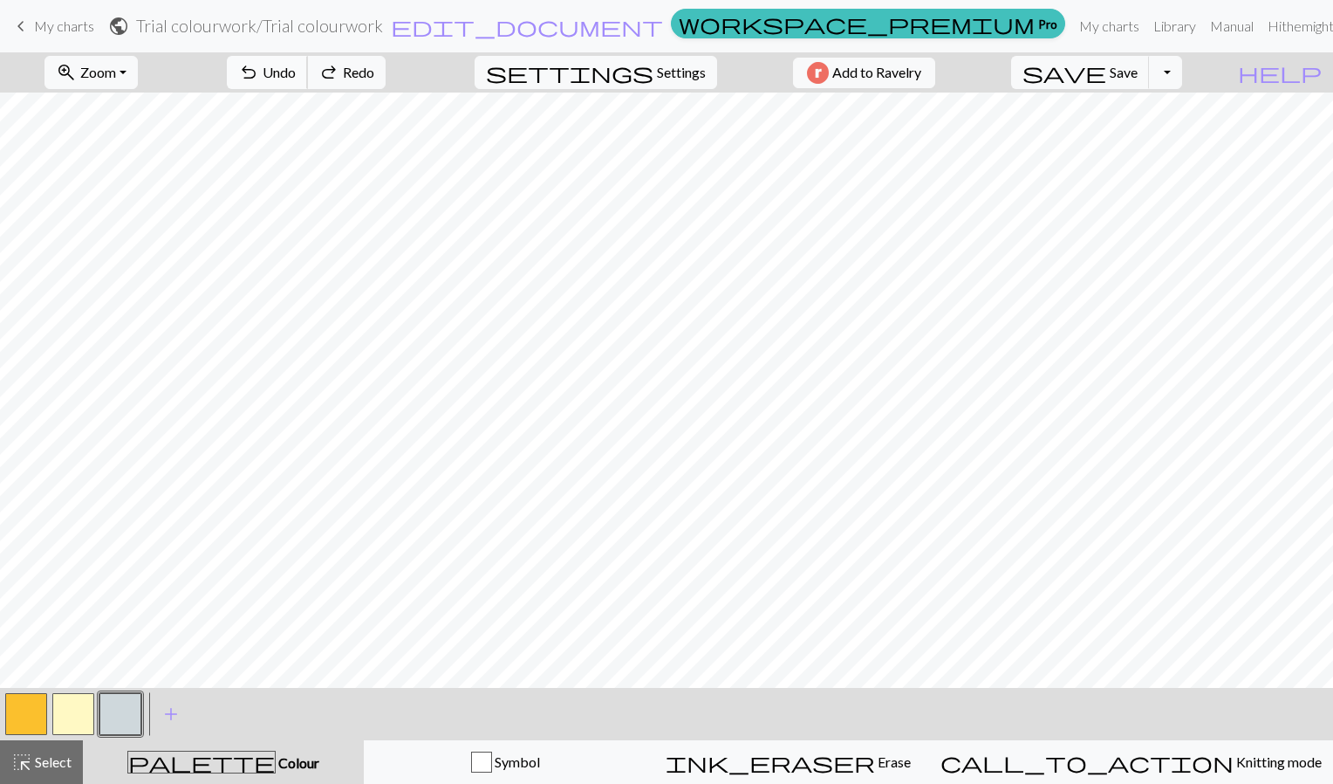
click at [259, 67] on span "undo" at bounding box center [248, 72] width 21 height 24
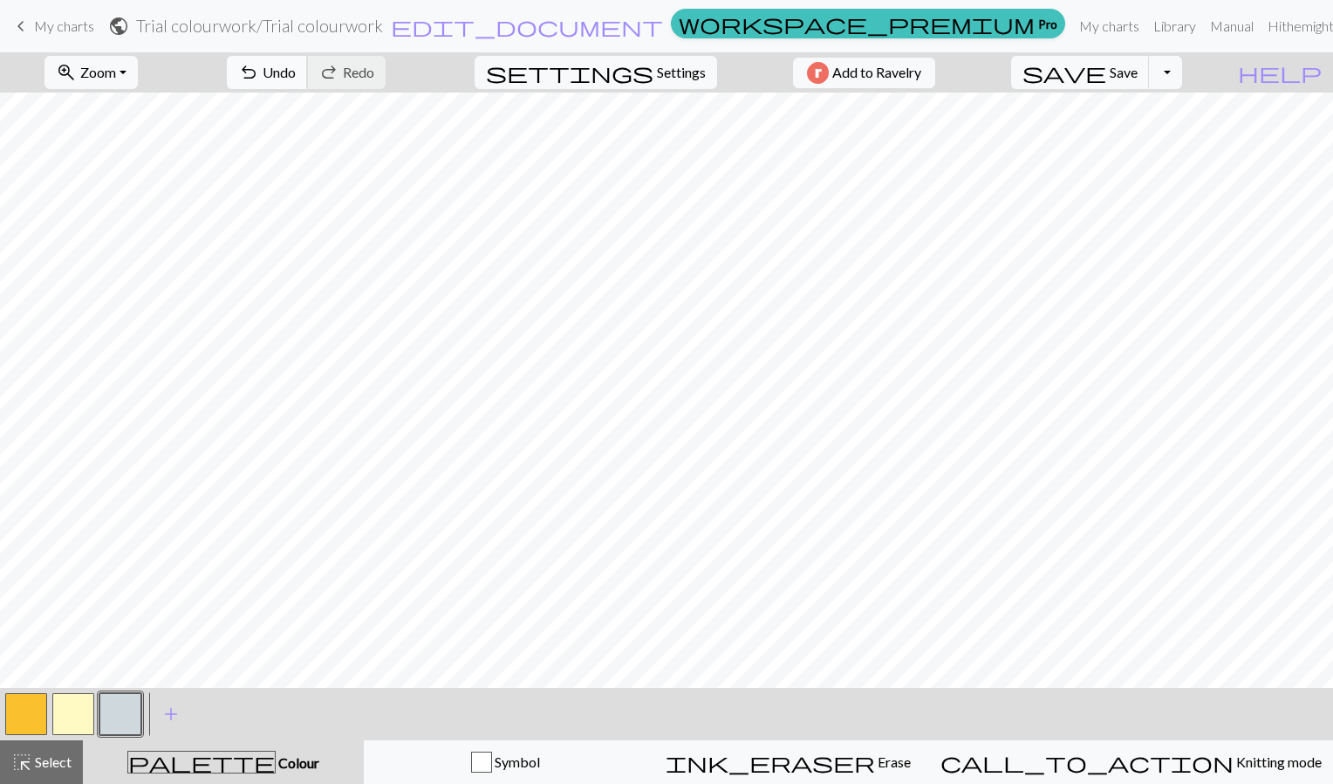
click at [296, 65] on span "Undo" at bounding box center [279, 72] width 33 height 17
click at [296, 69] on span "Undo" at bounding box center [279, 72] width 33 height 17
click at [296, 66] on span "Undo" at bounding box center [279, 72] width 33 height 17
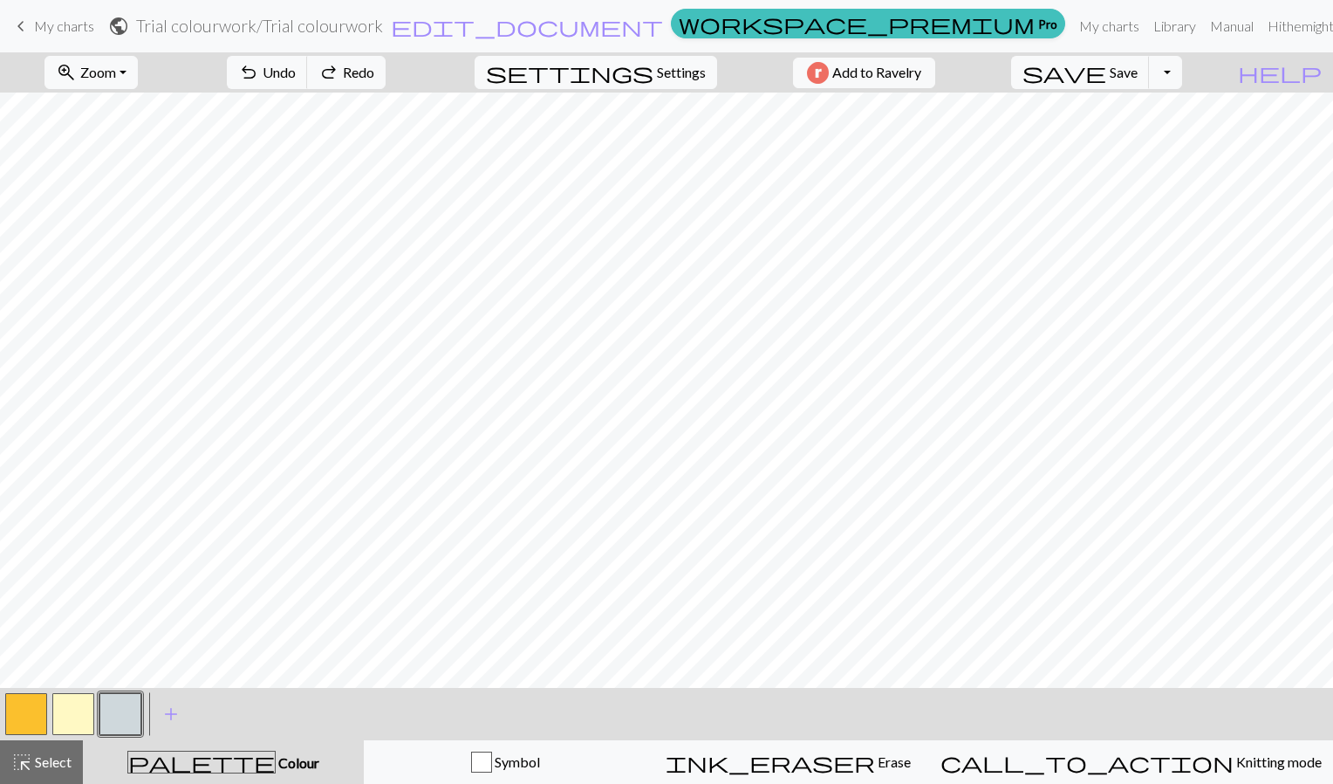
click at [78, 708] on button "button" at bounding box center [73, 714] width 42 height 42
click at [141, 698] on div at bounding box center [120, 713] width 47 height 47
click at [125, 707] on button "button" at bounding box center [120, 714] width 42 height 42
click at [66, 709] on button "button" at bounding box center [73, 714] width 42 height 42
click at [113, 700] on button "button" at bounding box center [120, 714] width 42 height 42
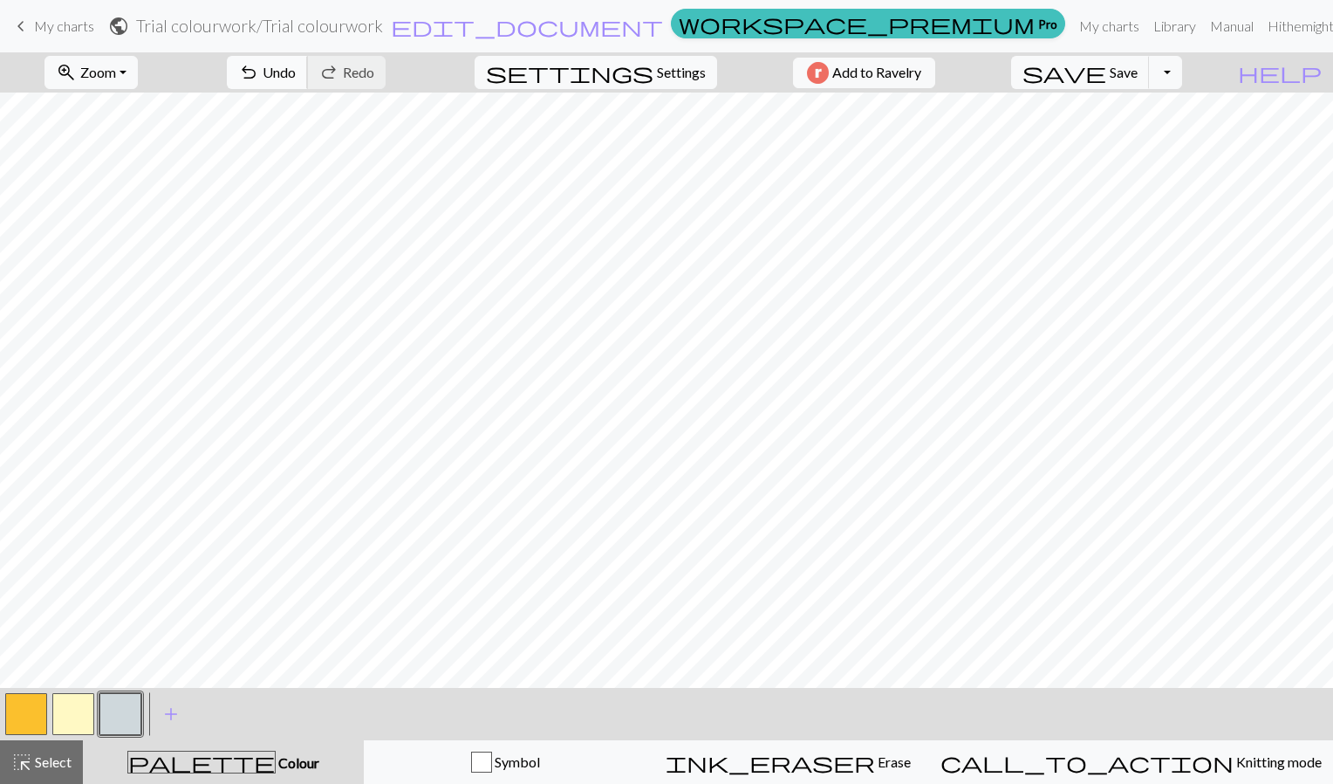
click at [296, 77] on span "Undo" at bounding box center [279, 72] width 33 height 17
click at [71, 718] on button "button" at bounding box center [73, 714] width 42 height 42
click at [125, 719] on button "button" at bounding box center [120, 714] width 42 height 42
click at [259, 65] on span "undo" at bounding box center [248, 72] width 21 height 24
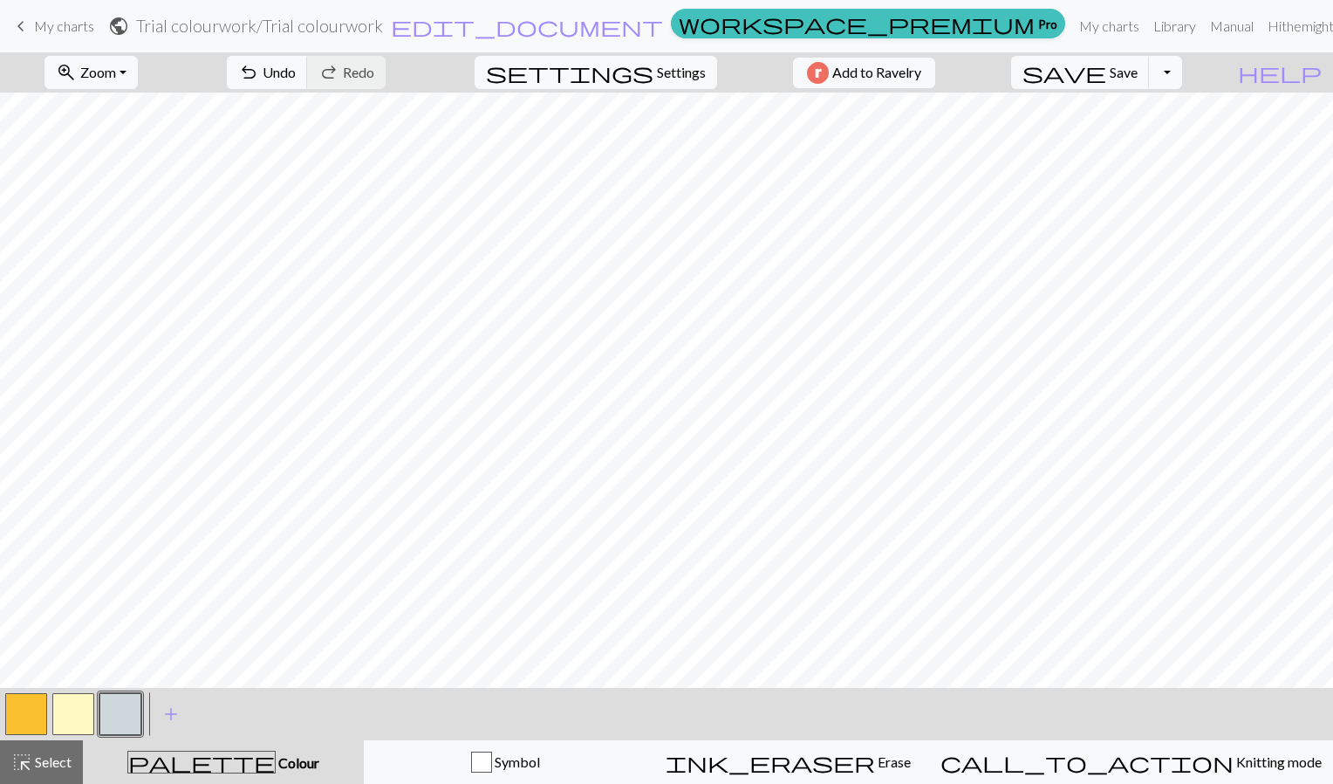
click at [72, 720] on button "button" at bounding box center [73, 714] width 42 height 42
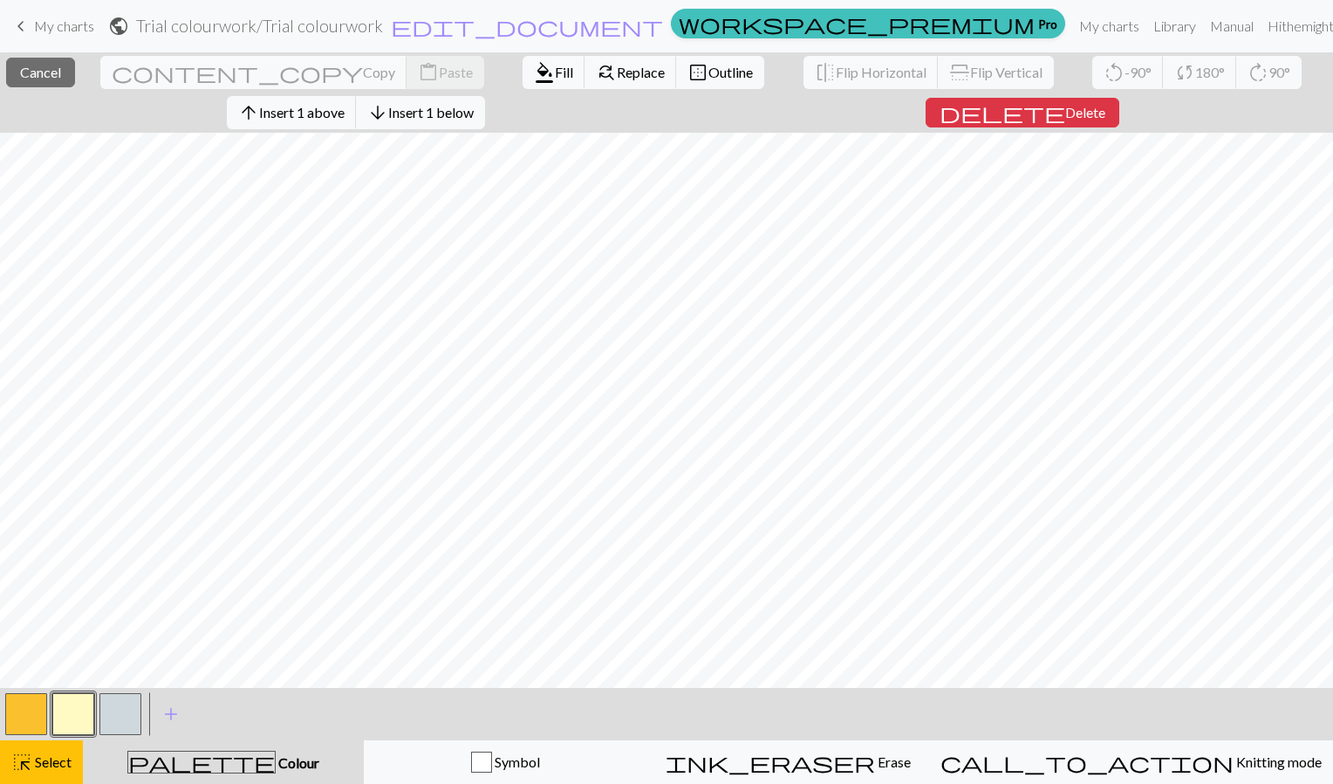
click at [66, 707] on button "button" at bounding box center [73, 714] width 42 height 42
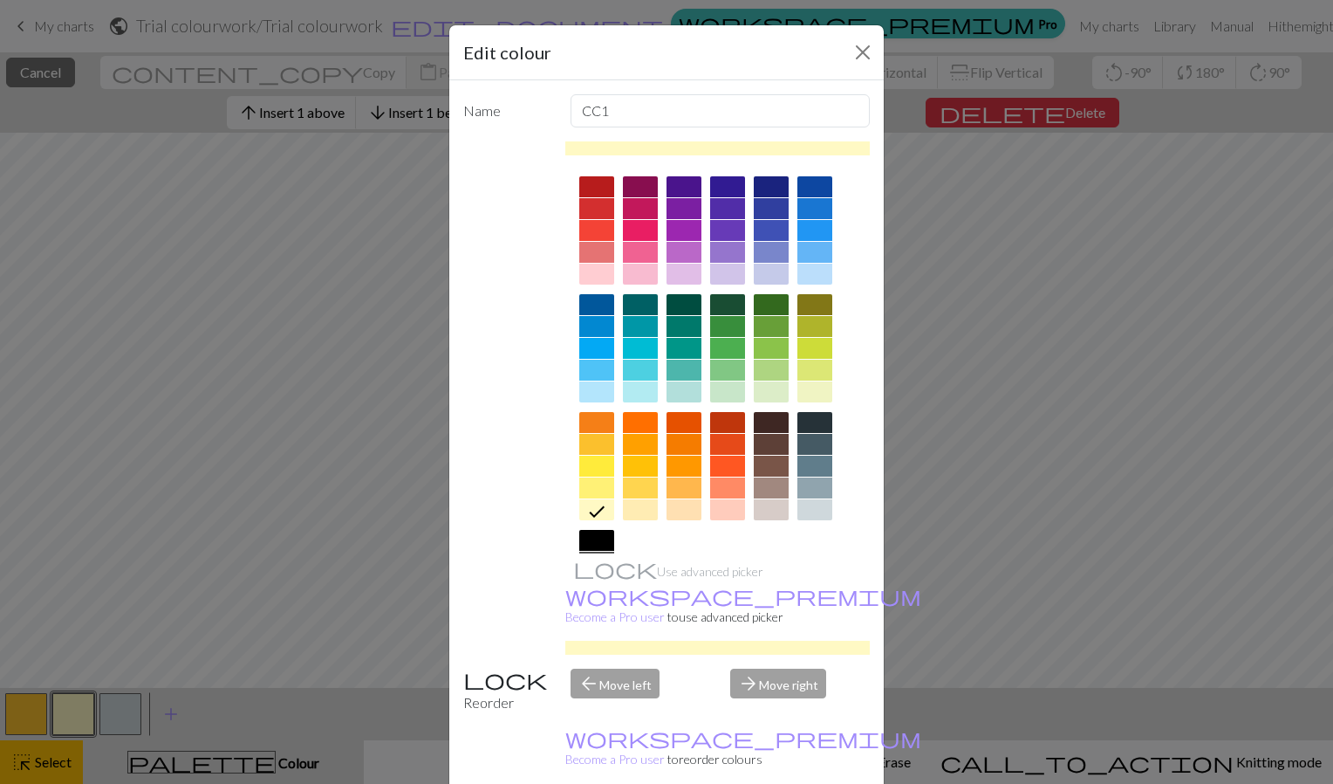
click at [47, 768] on div "Edit colour Name CC1 Use advanced picker workspace_premium Become a Pro user to…" at bounding box center [666, 392] width 1333 height 784
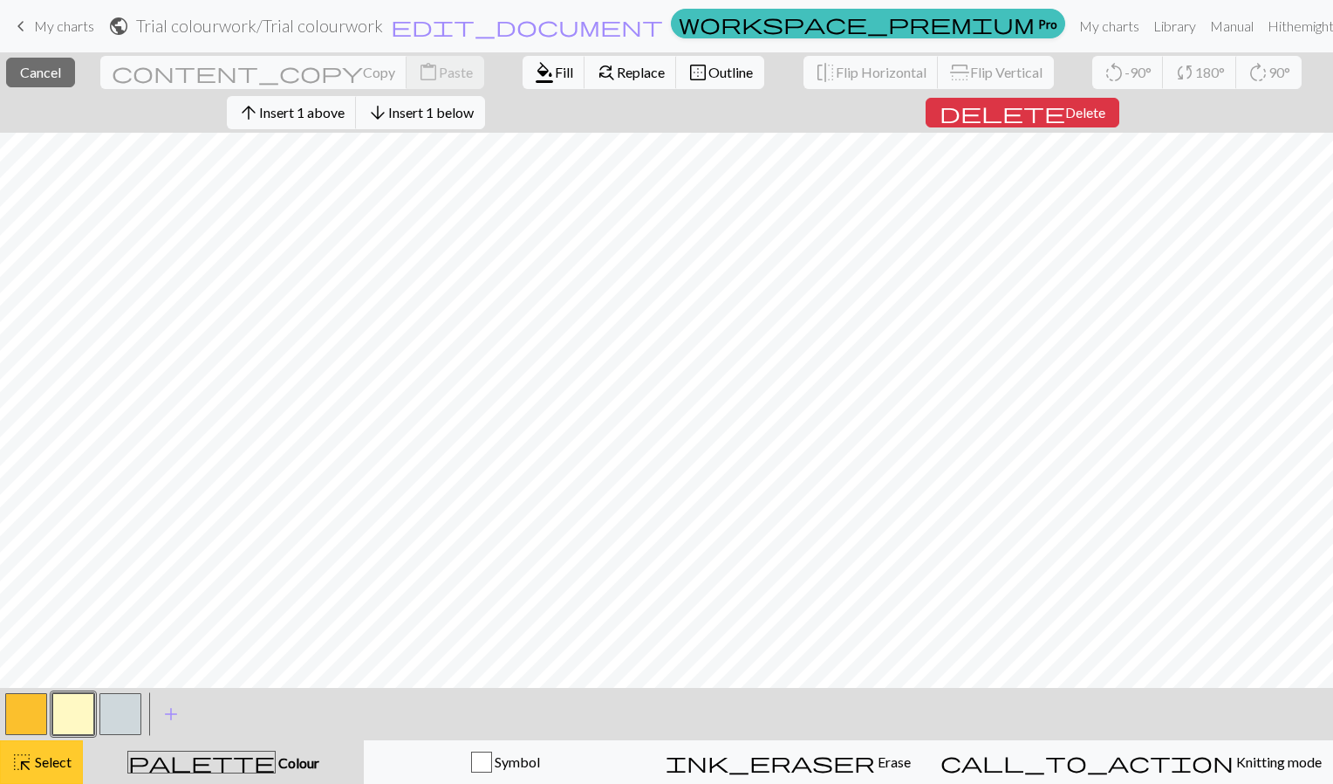
click at [23, 760] on span "highlight_alt" at bounding box center [21, 762] width 21 height 24
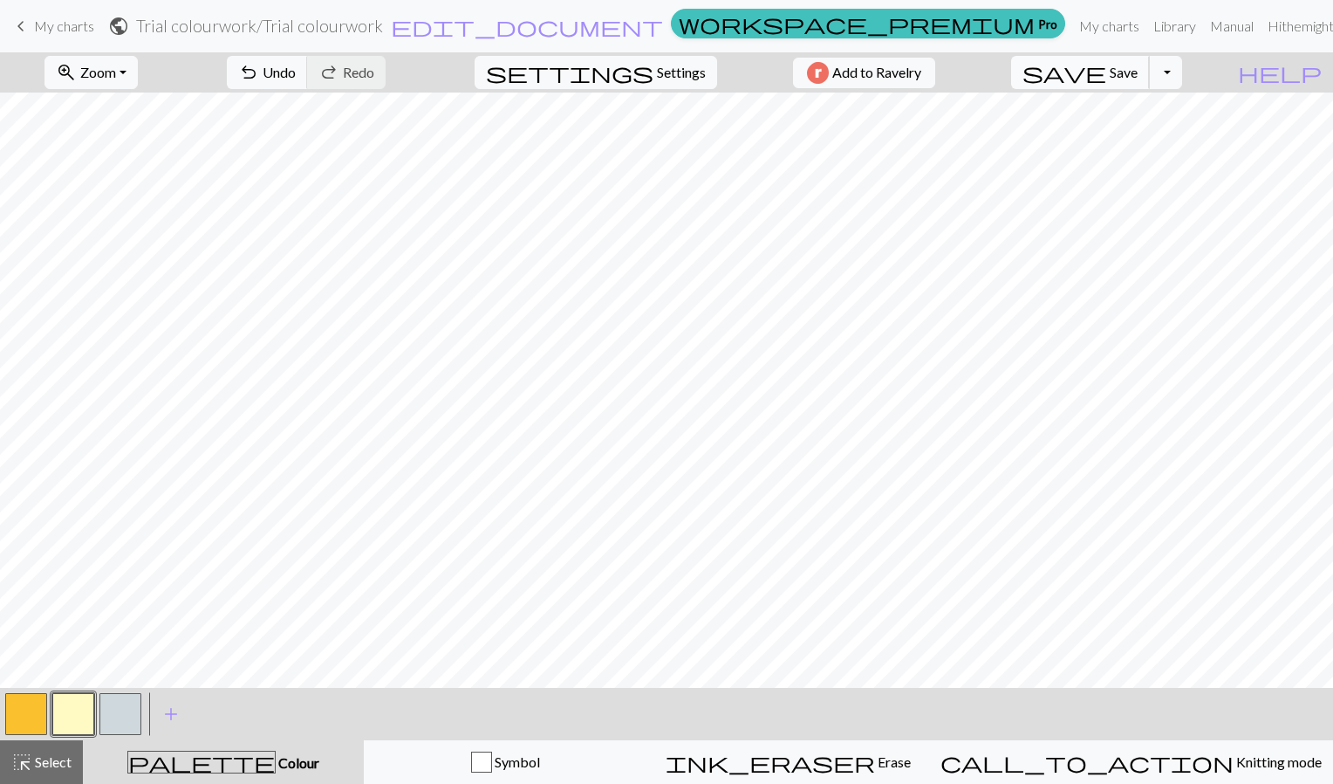
click at [1138, 71] on span "Save" at bounding box center [1124, 72] width 28 height 17
click at [115, 710] on button "button" at bounding box center [120, 714] width 42 height 42
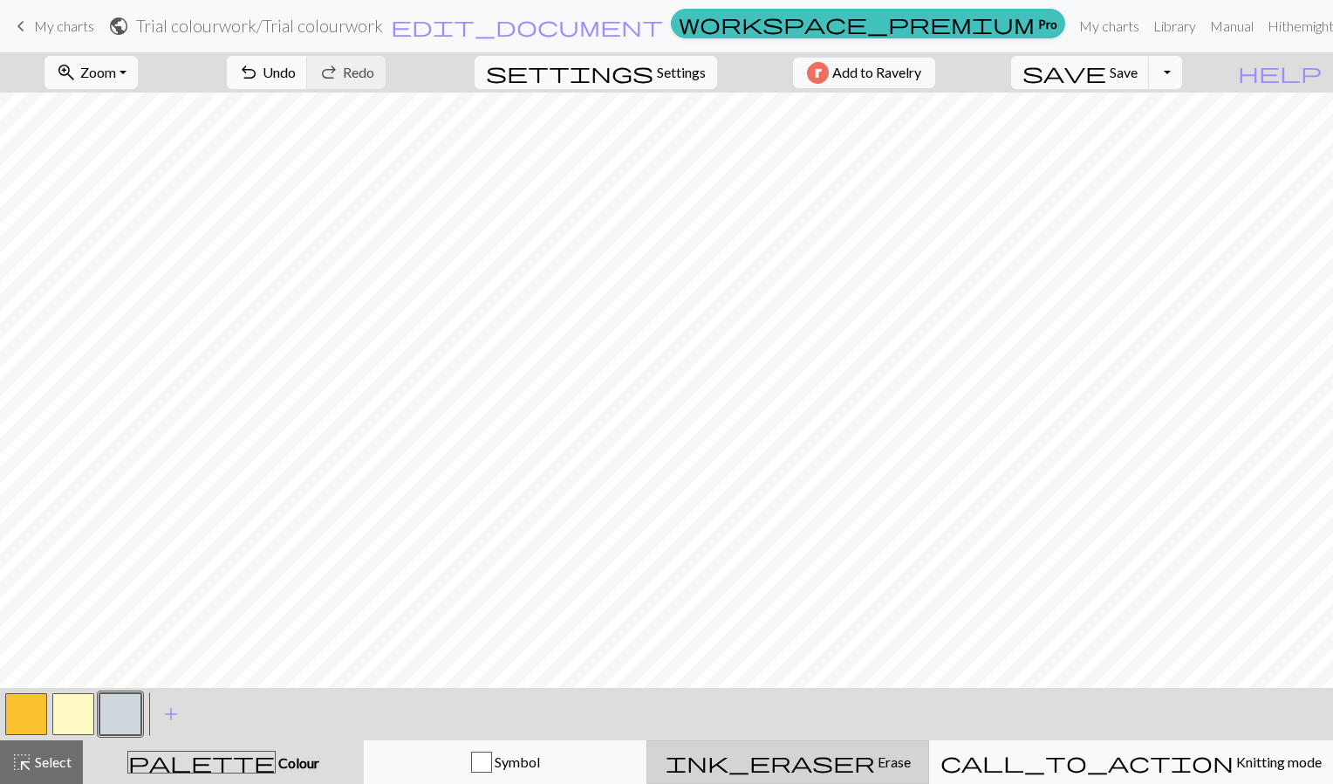
click at [864, 748] on button "ink_eraser Erase Erase" at bounding box center [788, 762] width 283 height 44
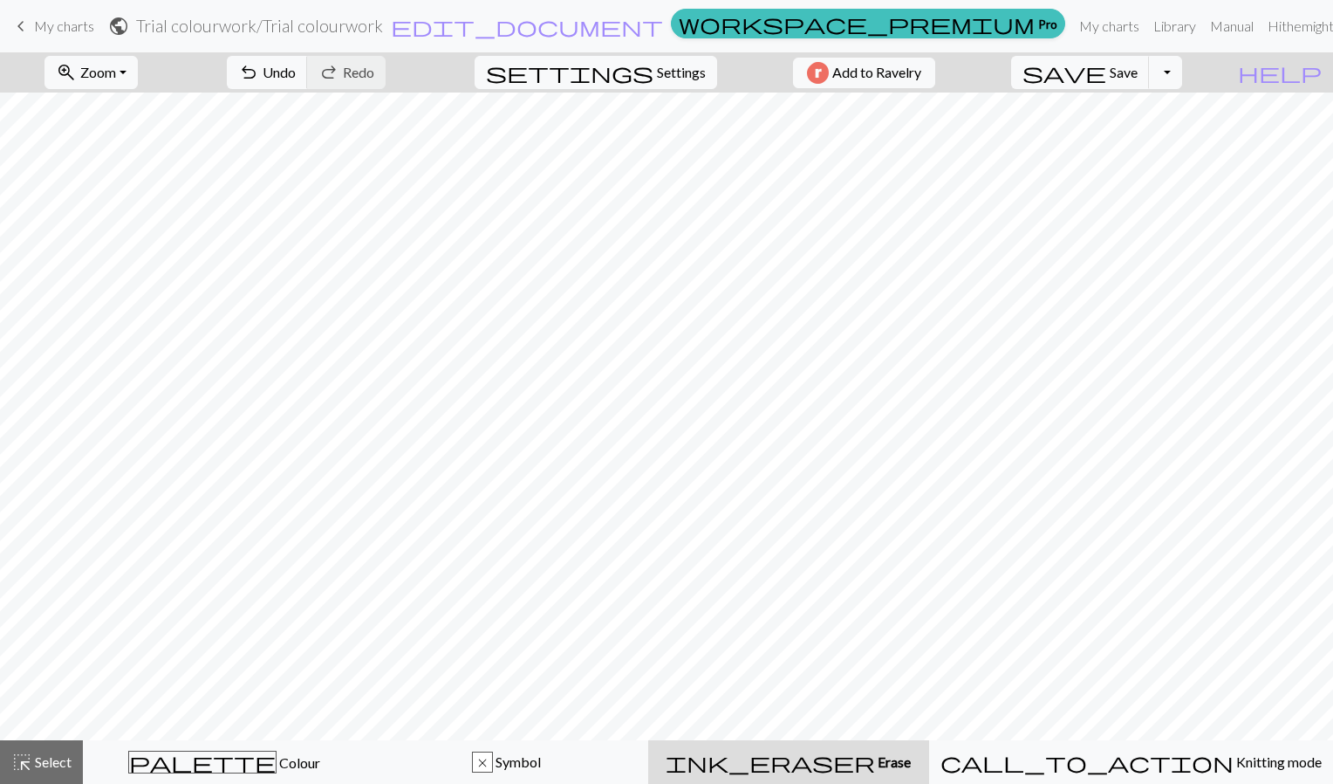
click at [399, 77] on div "undo Undo Undo redo Redo Redo" at bounding box center [306, 72] width 185 height 40
click at [259, 80] on span "undo" at bounding box center [248, 72] width 21 height 24
click at [332, 80] on div "undo Undo Undo redo Redo Redo" at bounding box center [306, 72] width 185 height 40
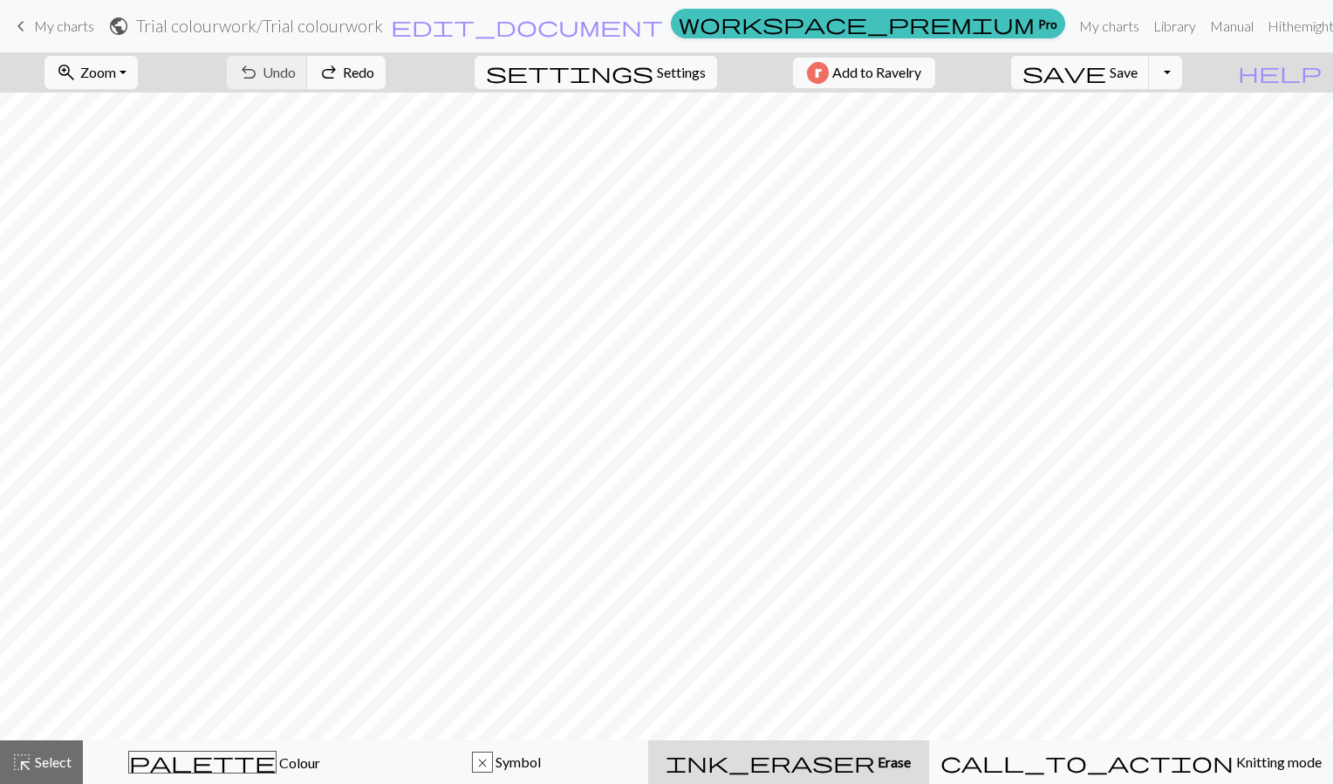
click at [332, 80] on div "undo Undo Undo redo Redo Redo" at bounding box center [306, 72] width 185 height 40
click at [332, 79] on div "undo Undo Undo redo Redo Redo" at bounding box center [306, 72] width 185 height 40
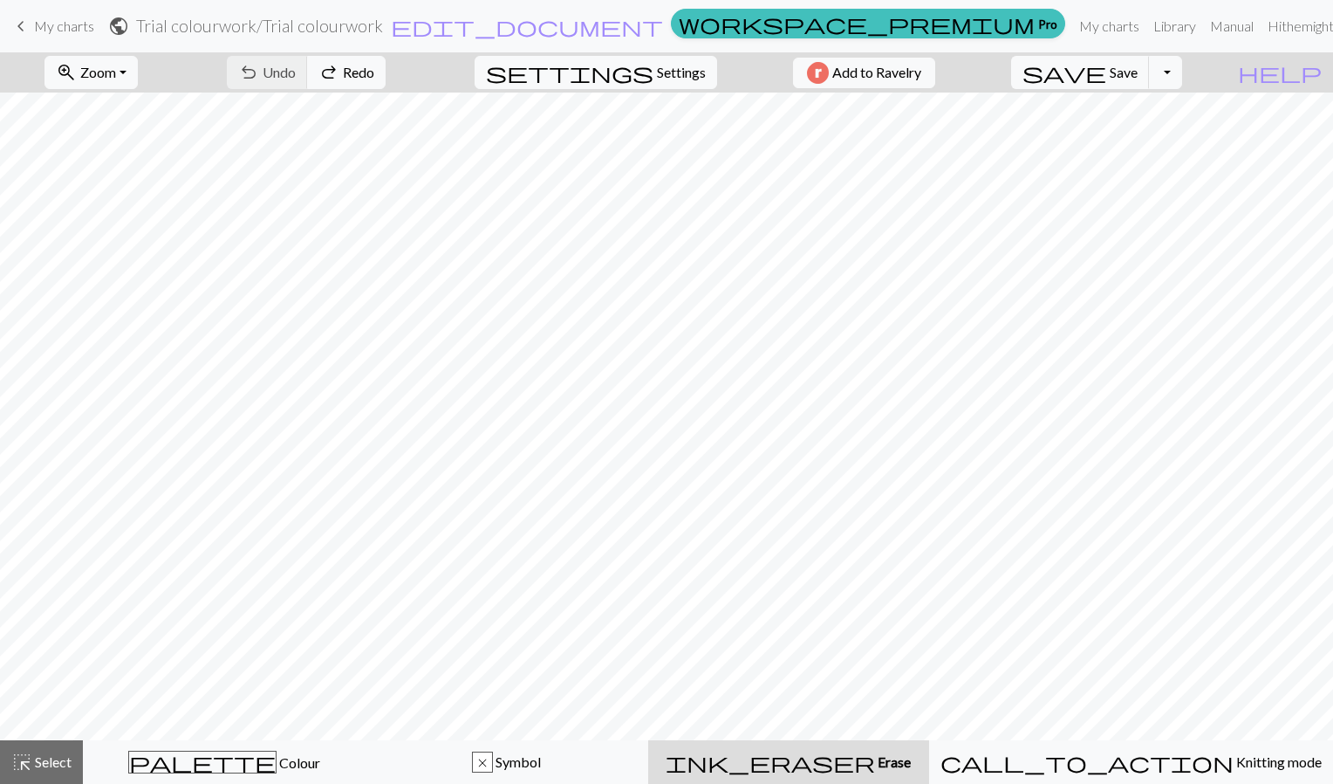
click at [332, 79] on div "undo Undo Undo redo Redo Redo" at bounding box center [306, 72] width 185 height 40
click at [44, 765] on span "Select" at bounding box center [51, 761] width 39 height 17
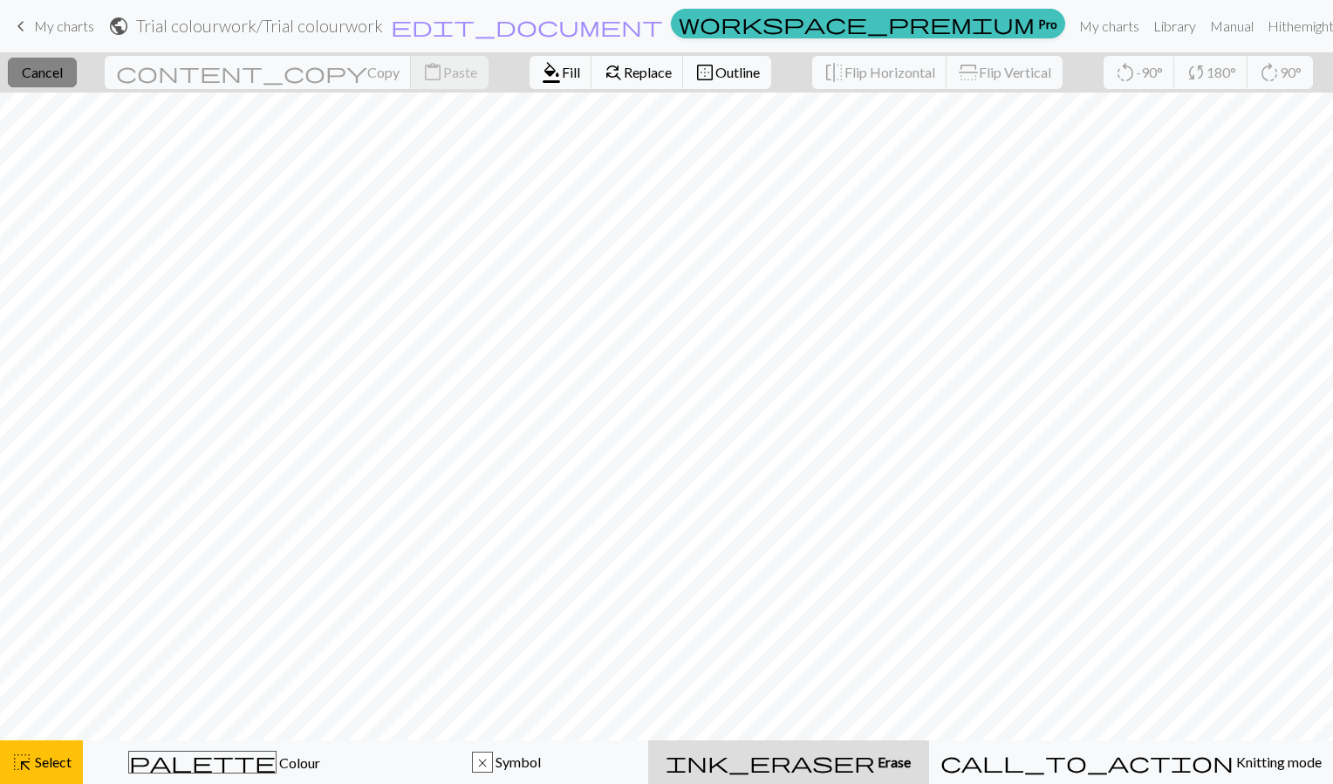
click at [63, 78] on span "Cancel" at bounding box center [42, 72] width 41 height 17
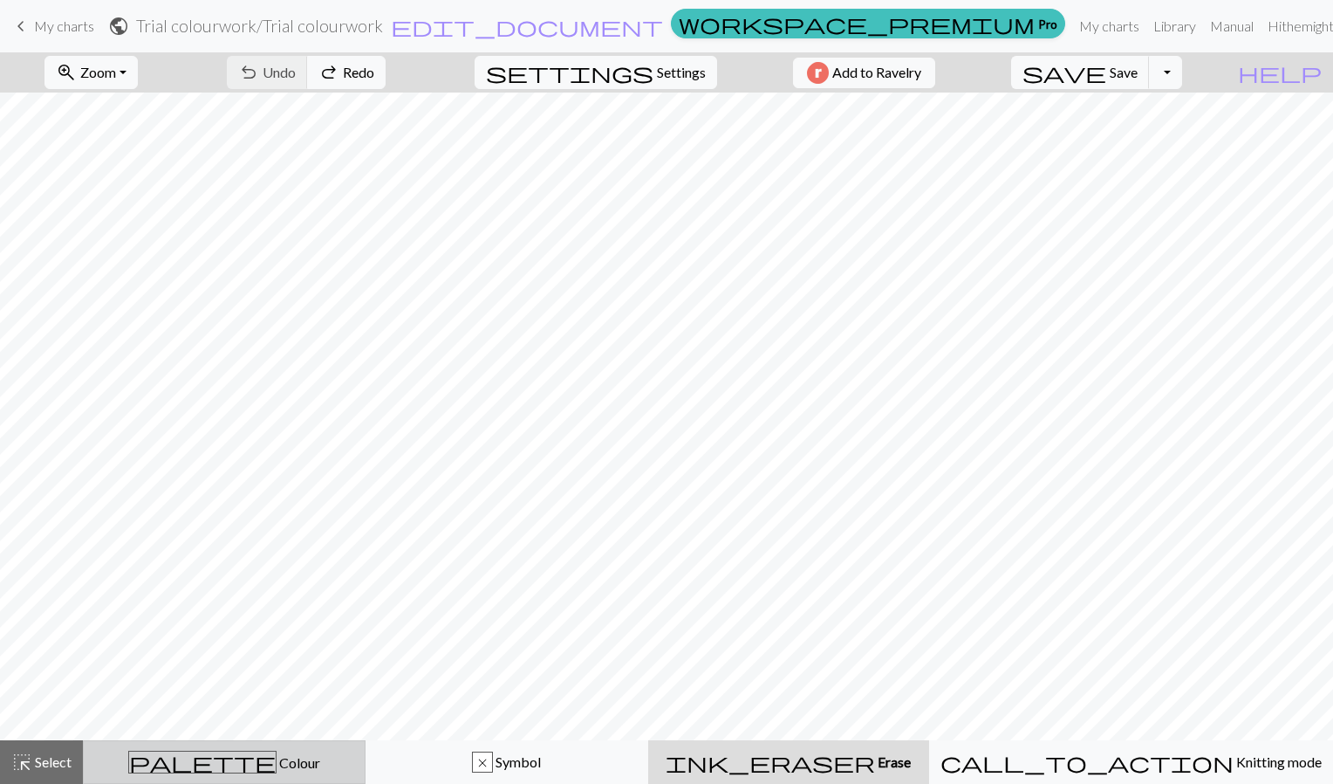
click at [277, 770] on span "Colour" at bounding box center [299, 762] width 44 height 17
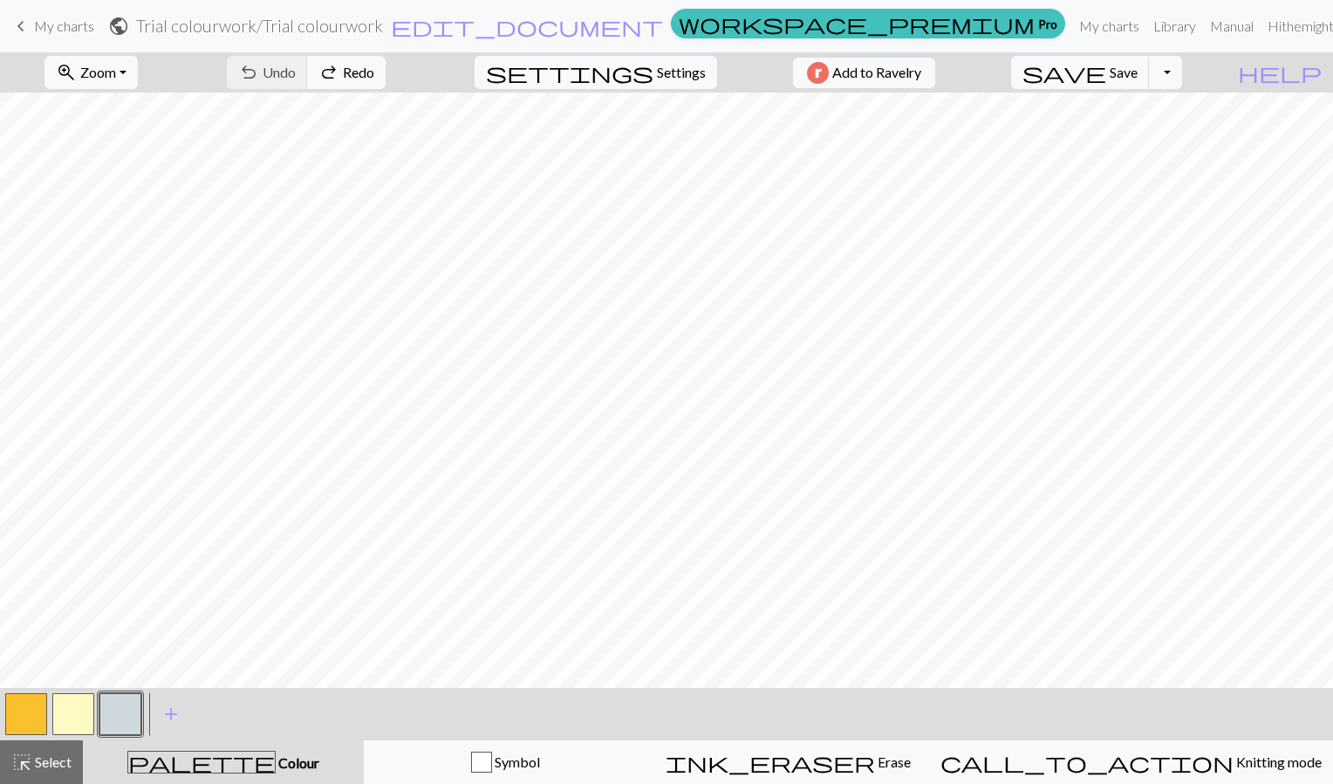
click at [124, 702] on button "button" at bounding box center [120, 714] width 42 height 42
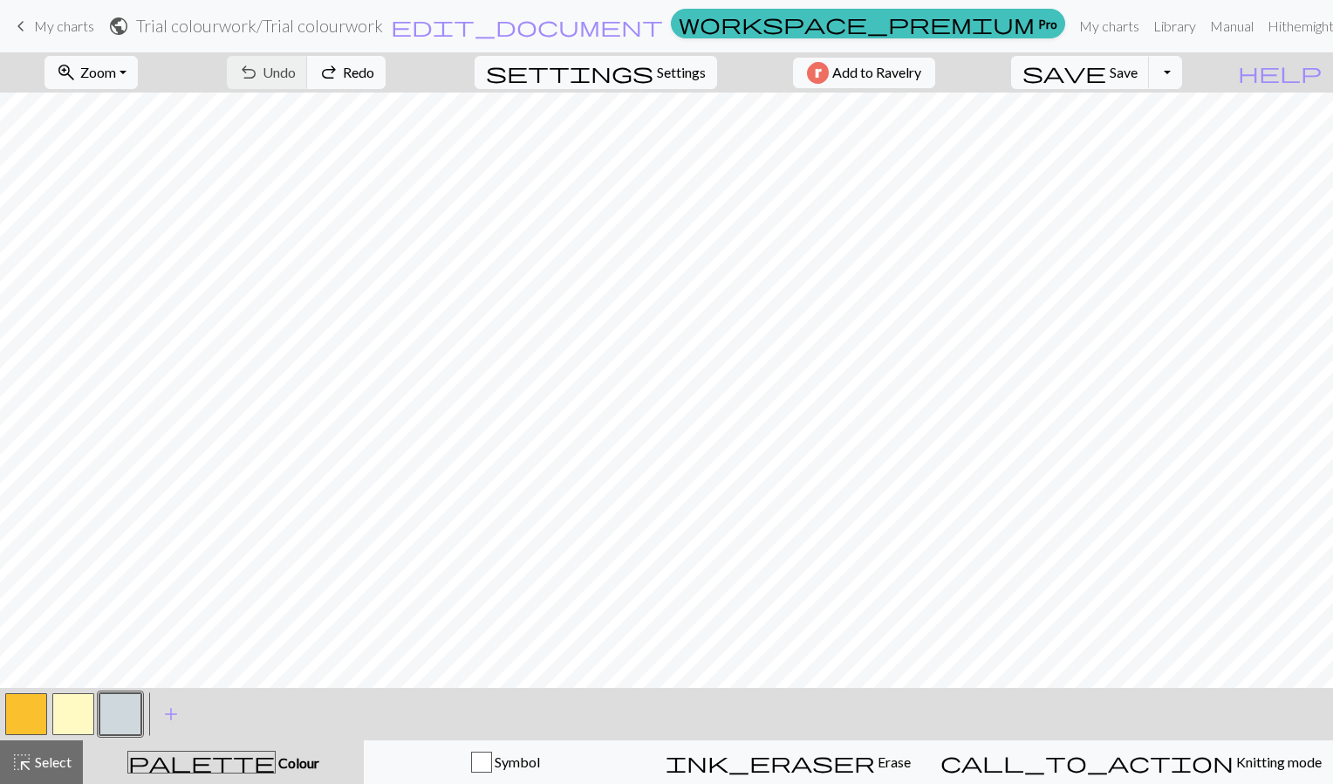
click at [131, 722] on button "button" at bounding box center [120, 714] width 42 height 42
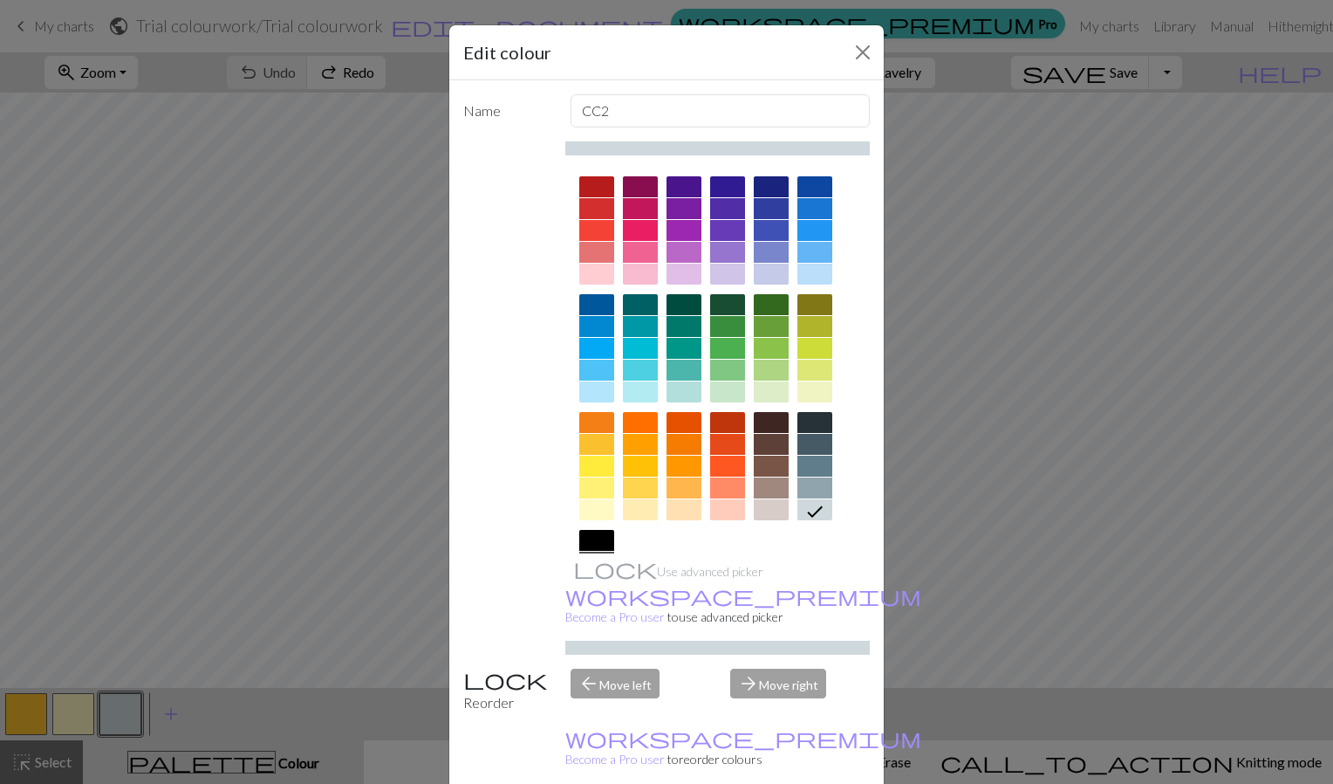
click at [162, 596] on div "Edit colour Name CC2 Use advanced picker workspace_premium Become a Pro user to…" at bounding box center [666, 392] width 1333 height 784
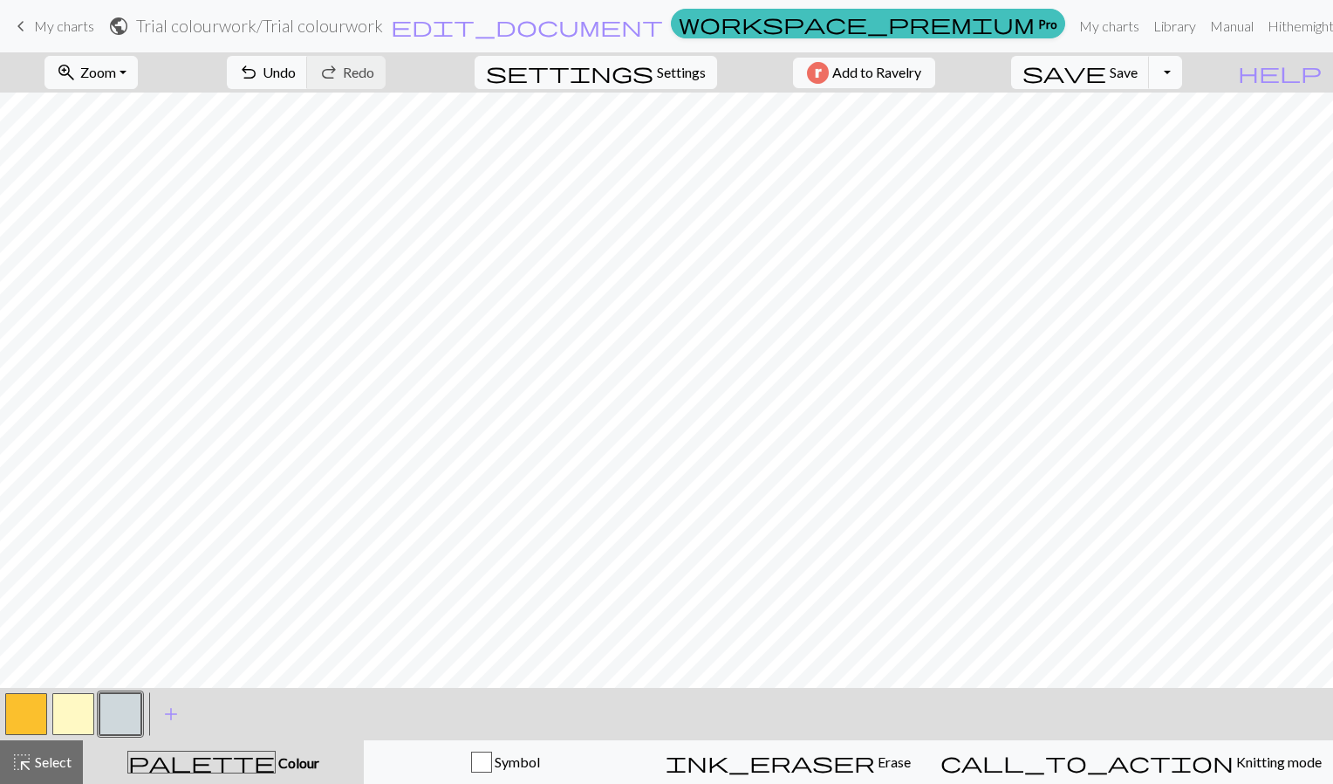
click at [1182, 78] on button "Toggle Dropdown" at bounding box center [1165, 72] width 33 height 33
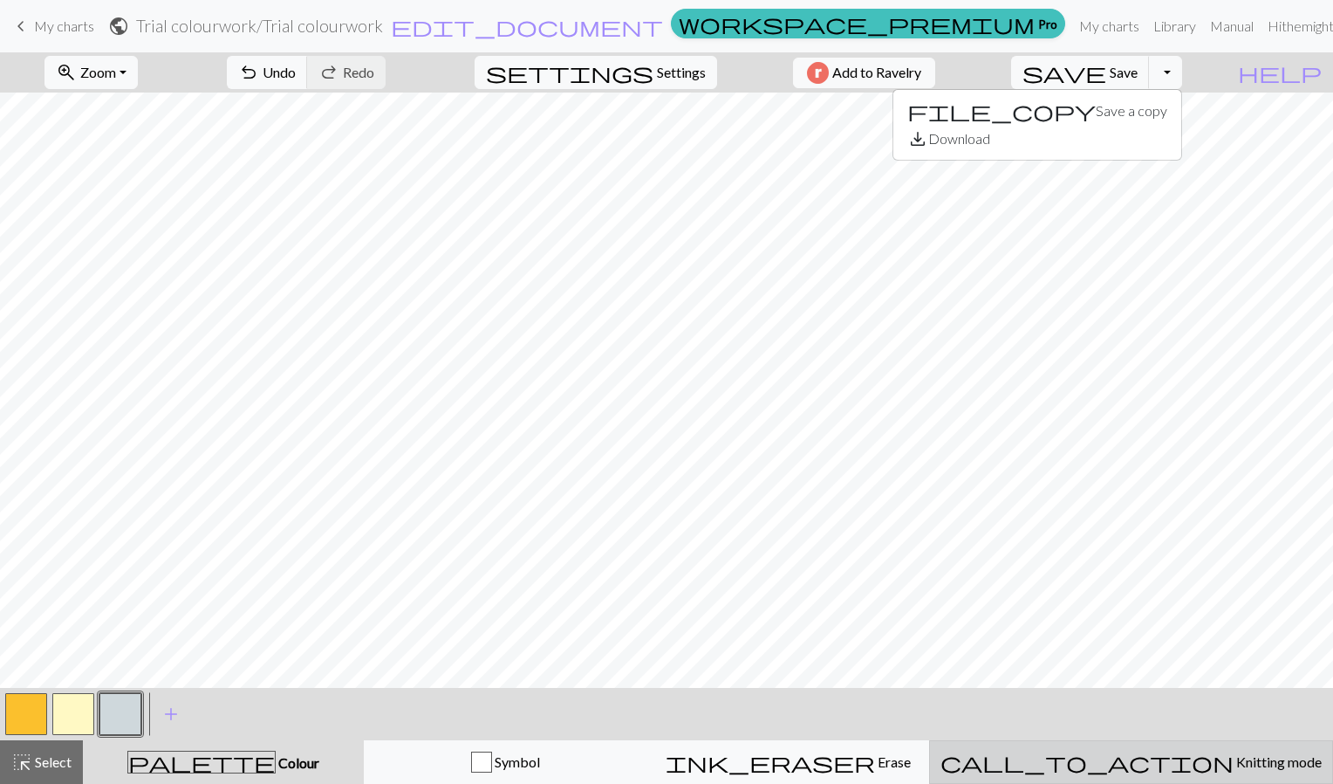
click at [1234, 764] on span "Knitting mode" at bounding box center [1278, 761] width 88 height 17
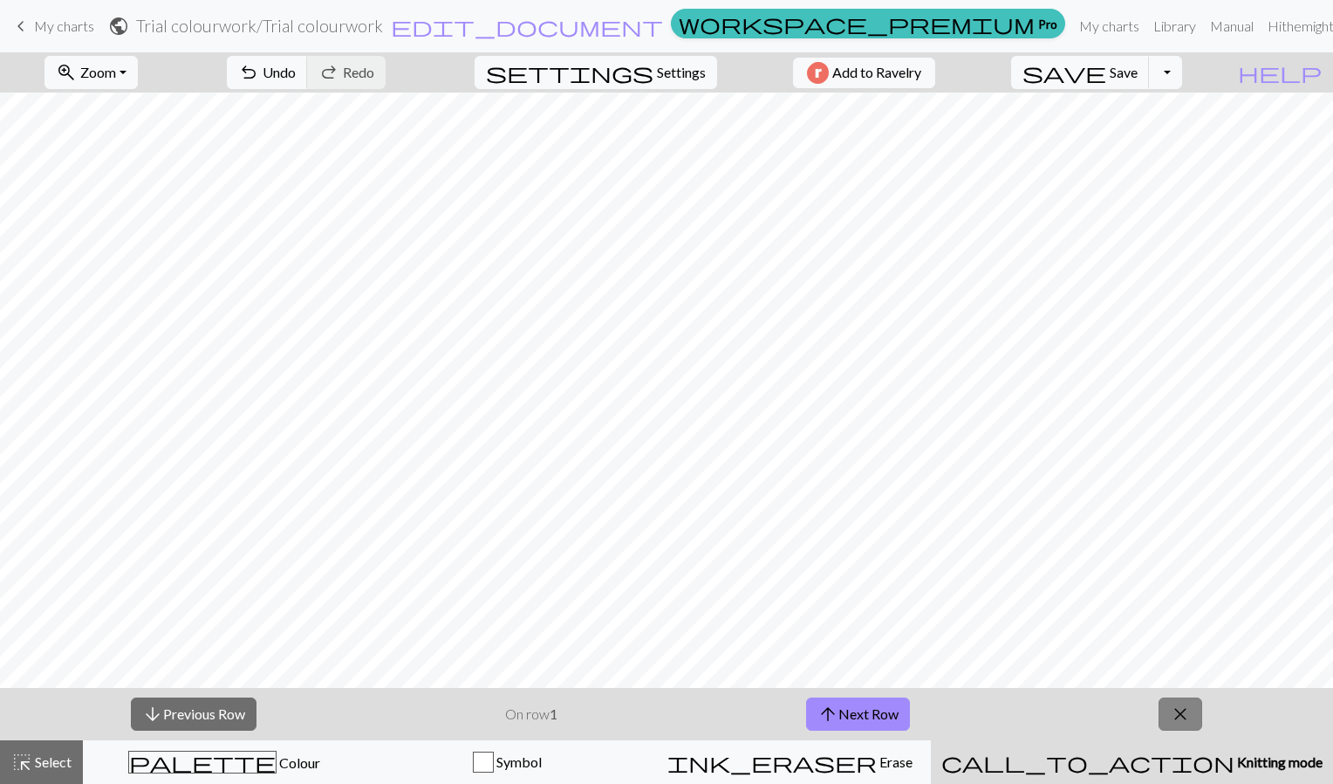
click at [1182, 712] on span "close" at bounding box center [1180, 714] width 21 height 24
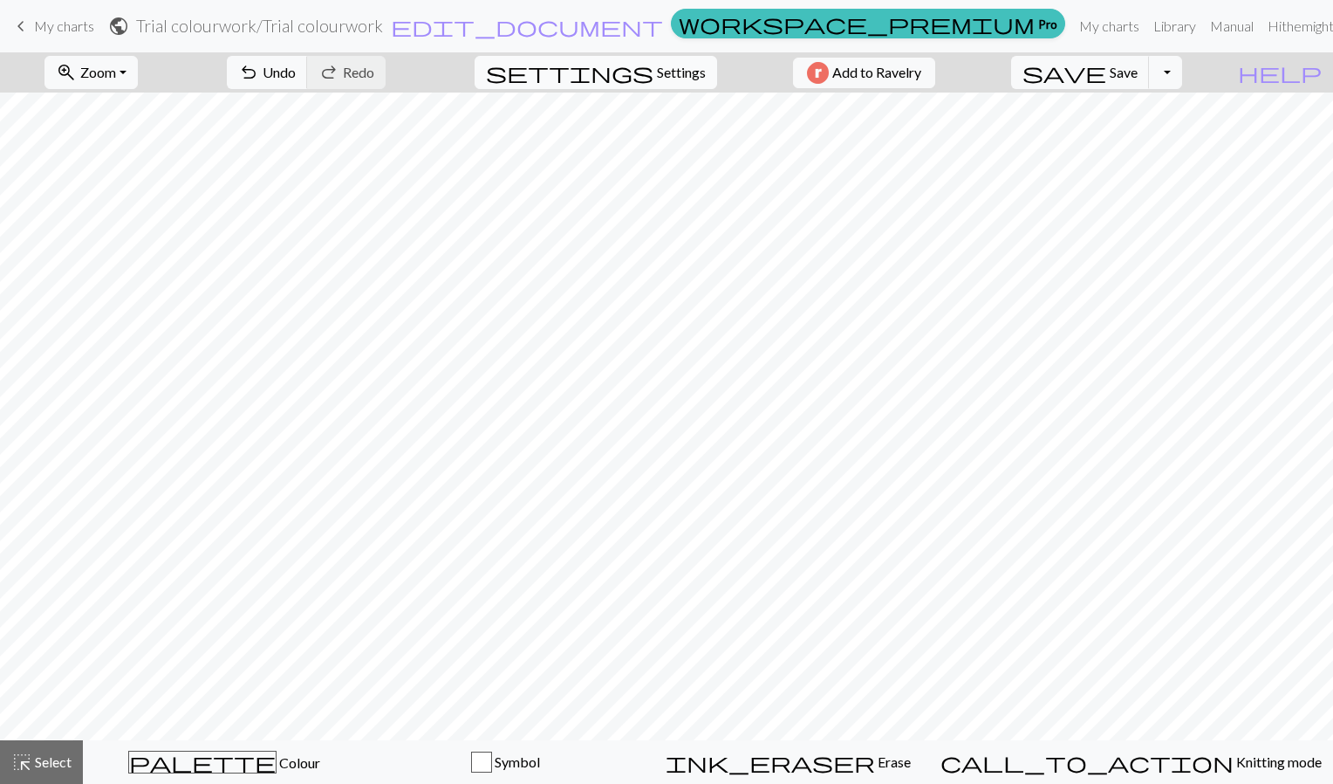
click at [679, 73] on span "Settings" at bounding box center [681, 72] width 49 height 21
select select "aran"
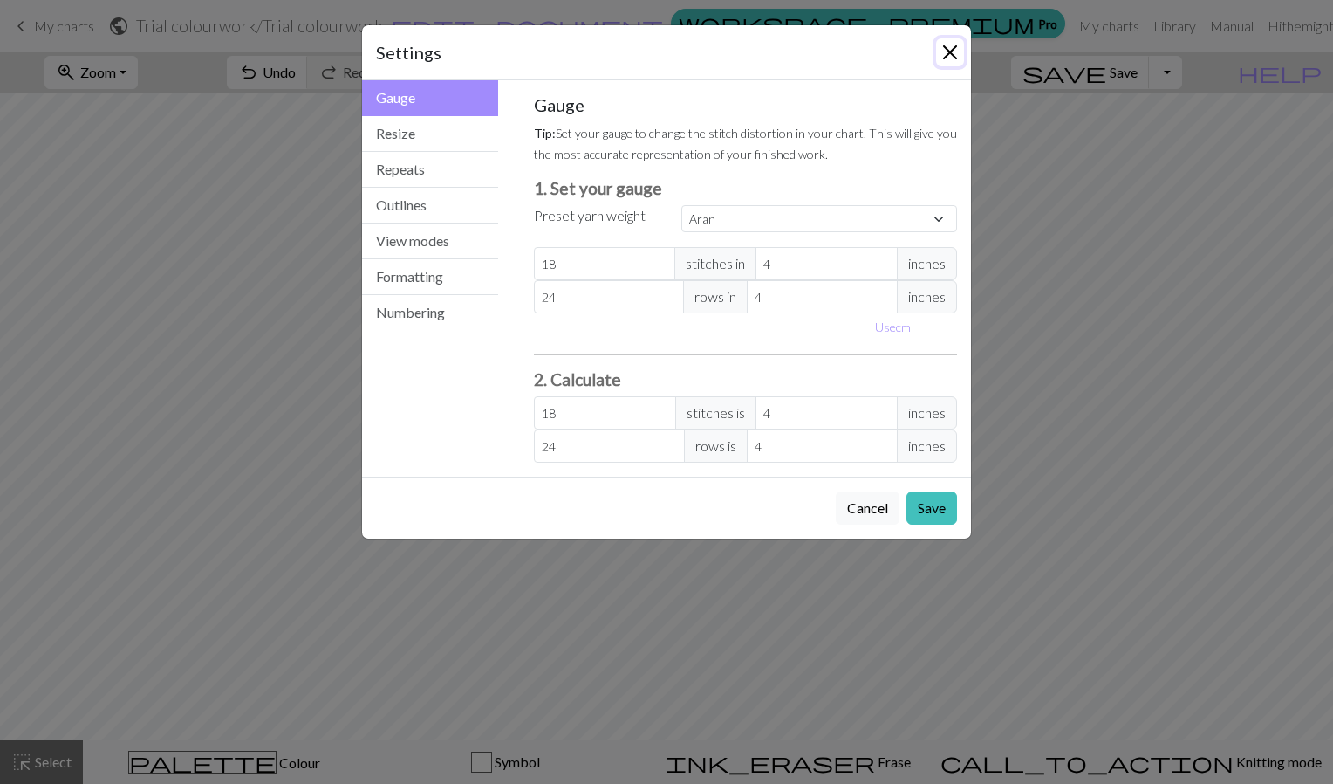
click at [945, 53] on button "Close" at bounding box center [950, 52] width 28 height 28
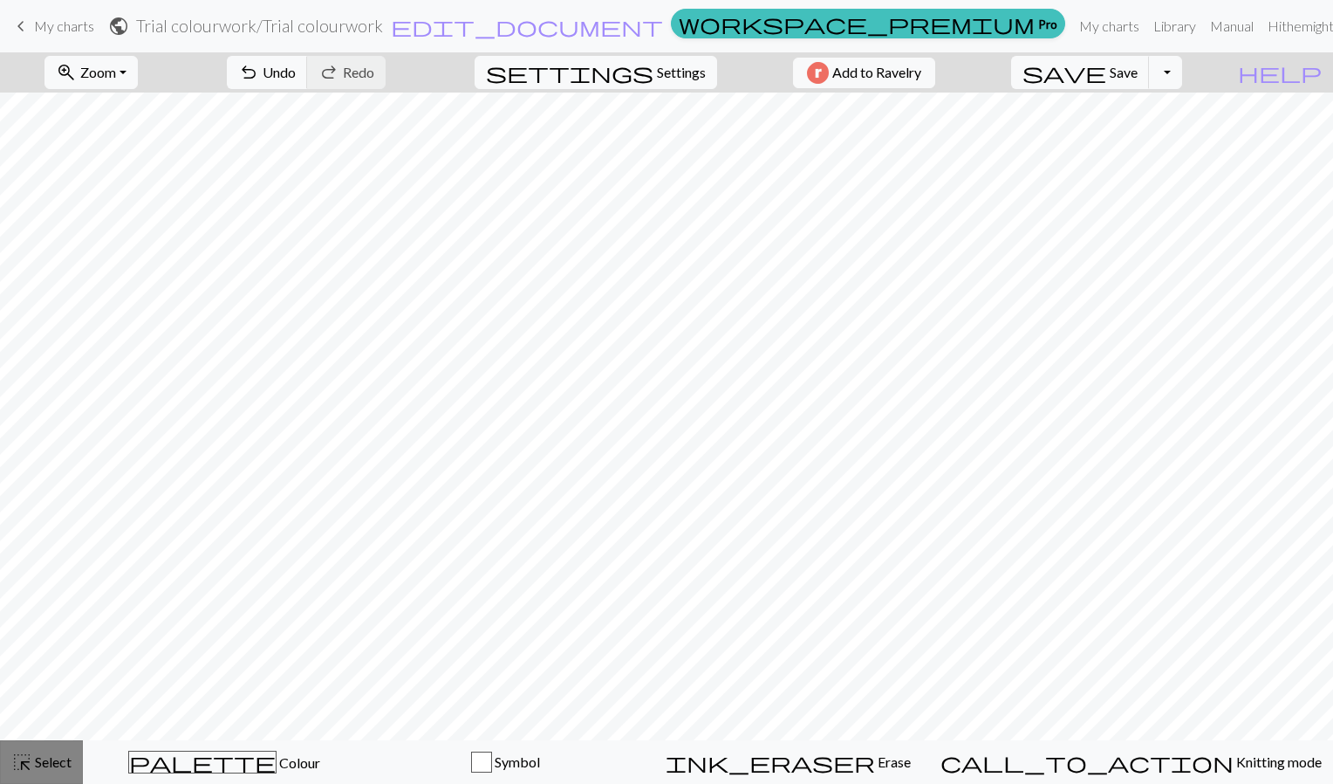
click at [54, 762] on span "Select" at bounding box center [51, 761] width 39 height 17
click at [14, 755] on span "highlight_alt" at bounding box center [21, 762] width 21 height 24
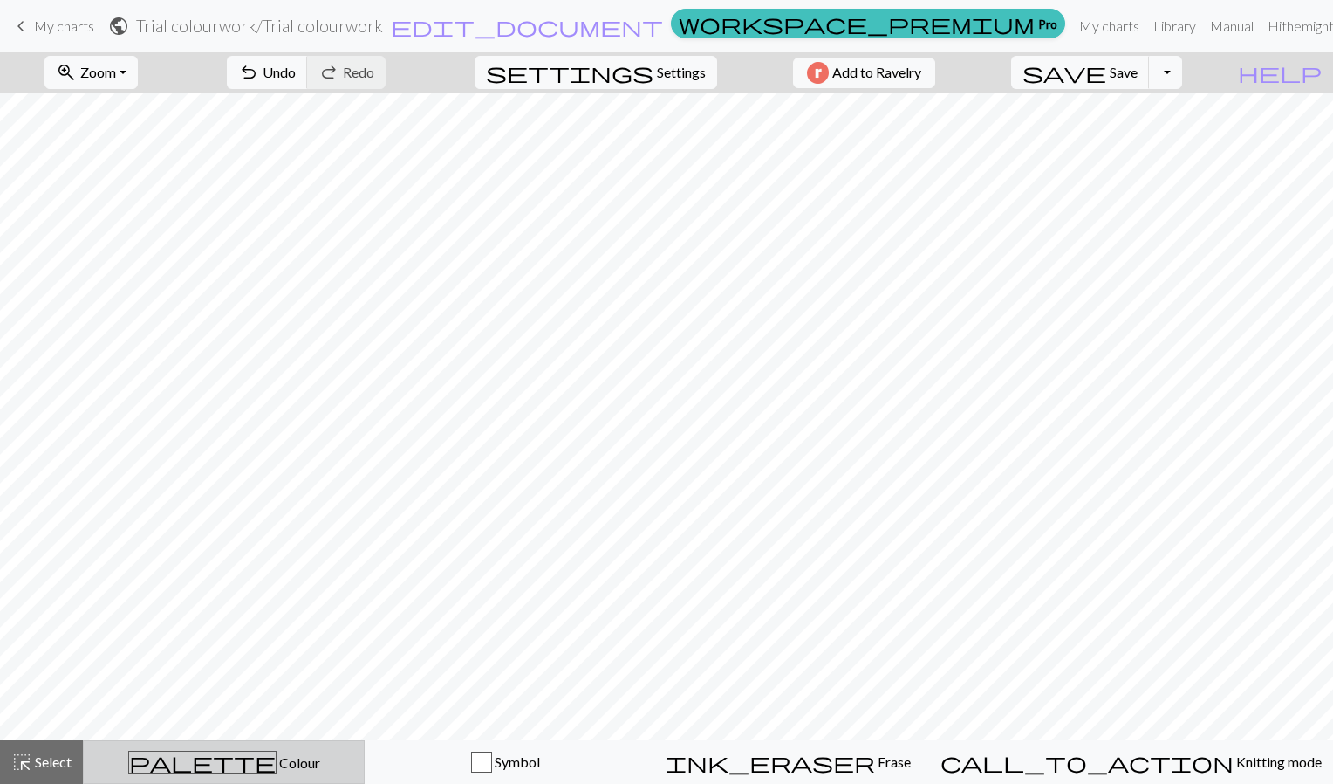
click at [226, 747] on button "palette Colour Colour" at bounding box center [224, 762] width 282 height 44
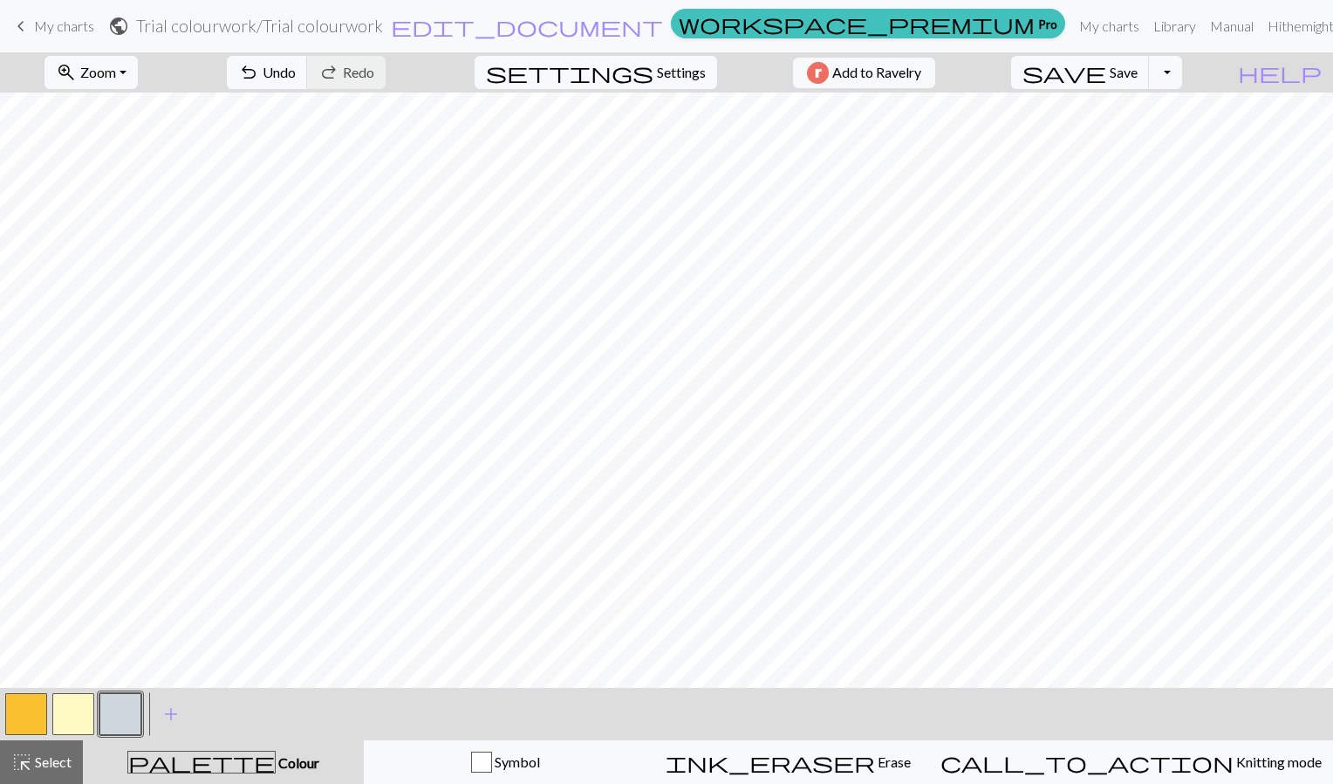
click at [30, 720] on button "button" at bounding box center [26, 714] width 42 height 42
click at [65, 709] on button "button" at bounding box center [73, 714] width 42 height 42
click at [161, 681] on div "zoom_in Zoom Zoom Fit all Fit width Fit height 50% 100% 150% 200% undo Undo Und…" at bounding box center [666, 417] width 1333 height 731
click at [118, 711] on button "button" at bounding box center [120, 714] width 42 height 42
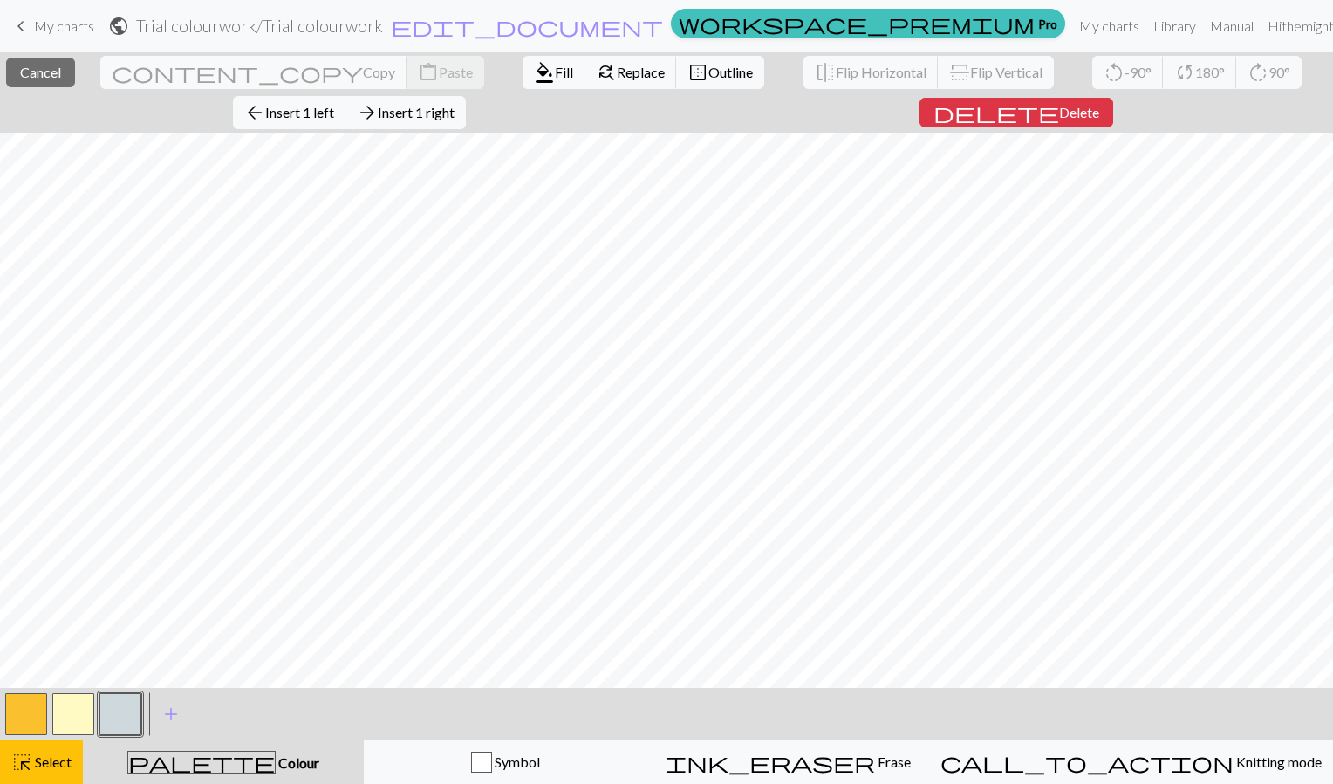
click at [123, 713] on button "button" at bounding box center [120, 714] width 42 height 42
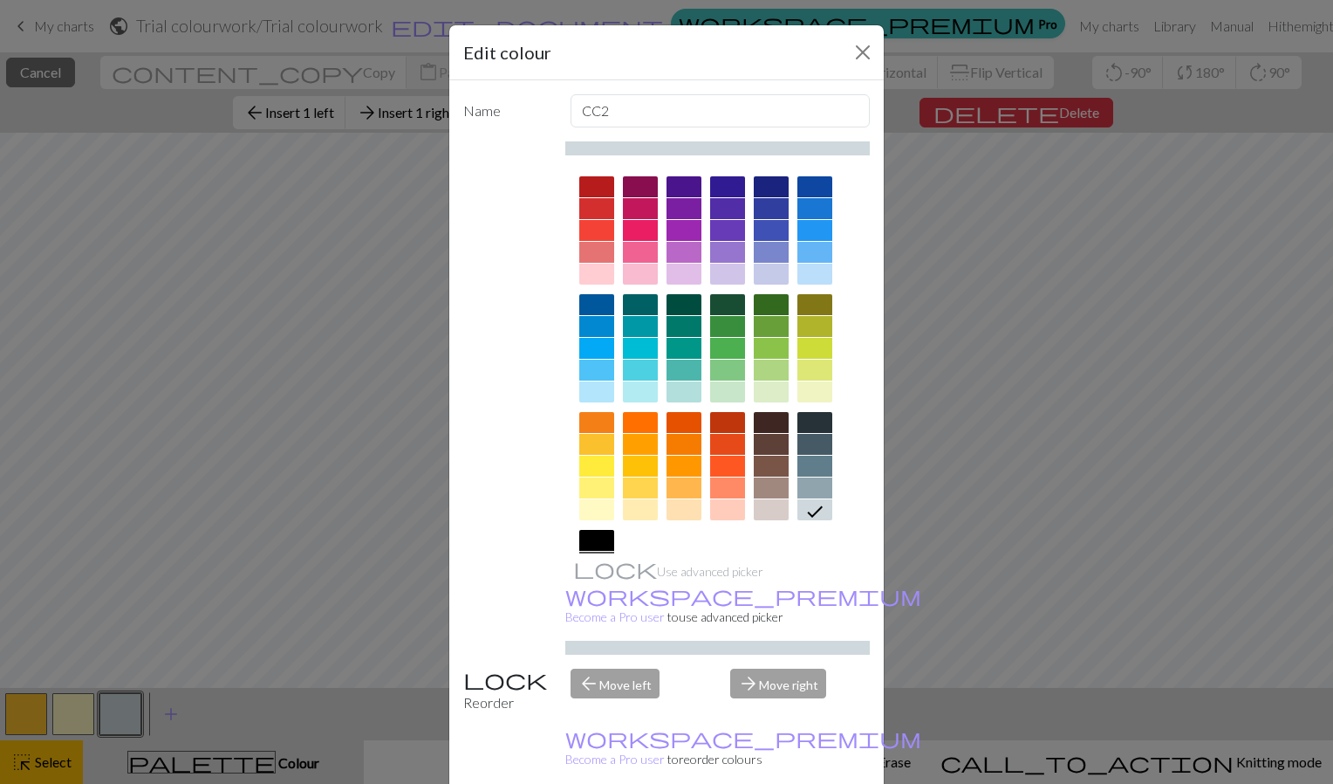
click at [953, 590] on div "Edit colour Name CC2 Use advanced picker workspace_premium Become a Pro user to…" at bounding box center [666, 392] width 1333 height 784
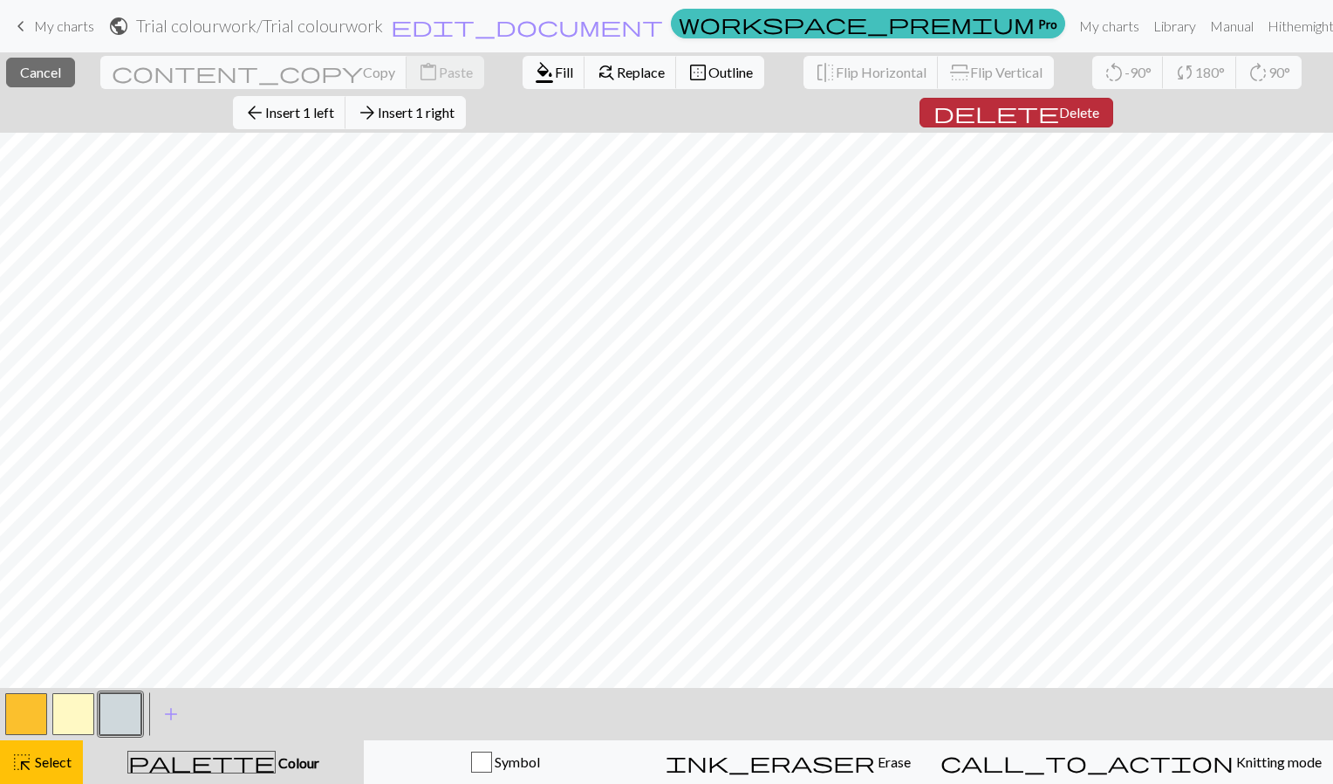
click at [1059, 105] on span "Delete" at bounding box center [1079, 112] width 40 height 17
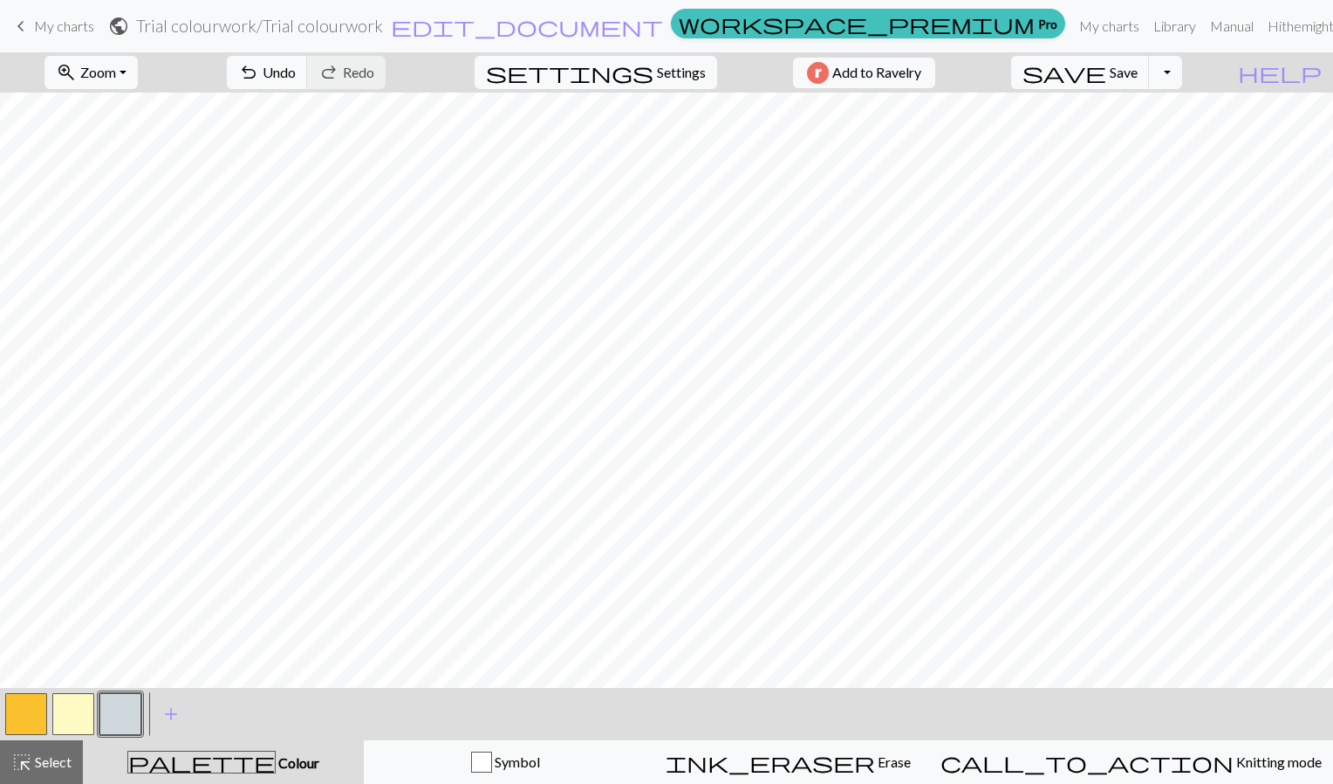
click at [134, 702] on button "button" at bounding box center [120, 714] width 42 height 42
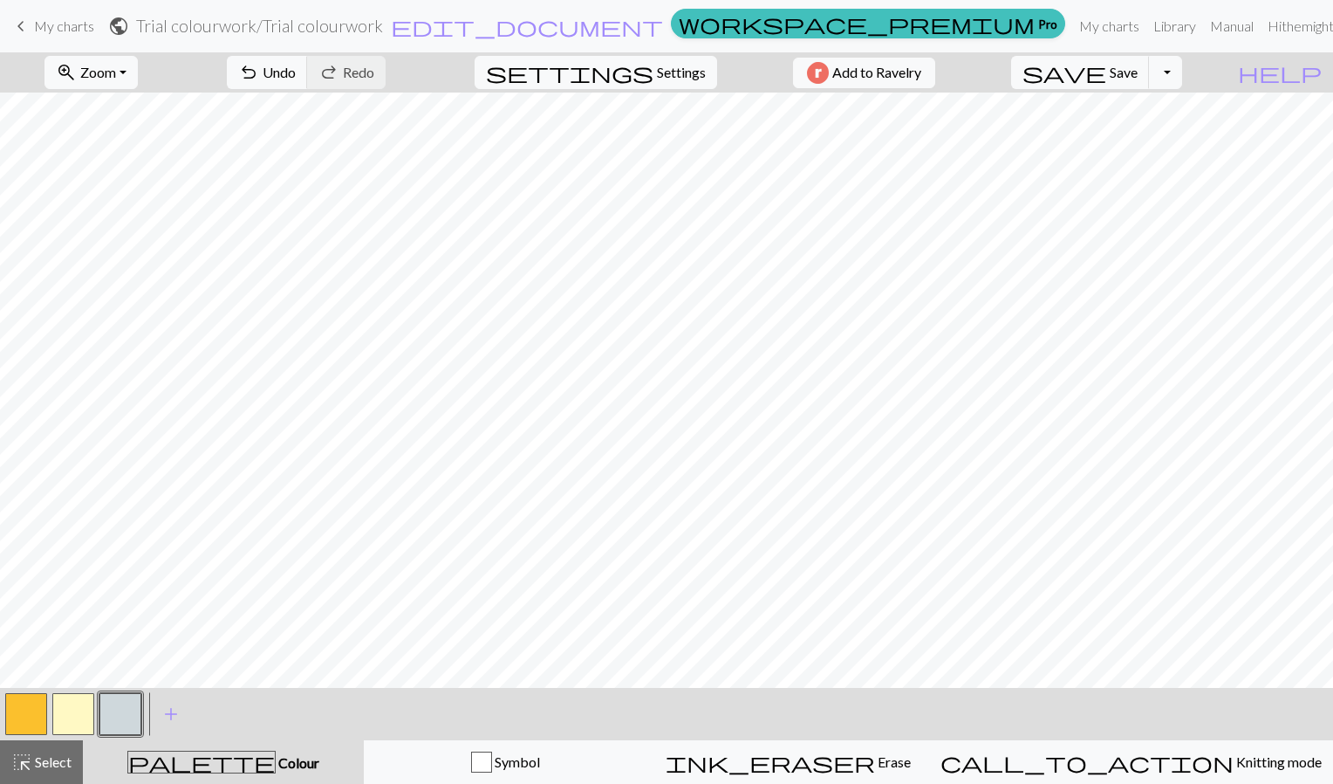
click at [25, 716] on button "button" at bounding box center [26, 714] width 42 height 42
click at [126, 719] on button "button" at bounding box center [120, 714] width 42 height 42
click at [38, 714] on button "button" at bounding box center [26, 714] width 42 height 42
click at [17, 715] on button "button" at bounding box center [26, 714] width 42 height 42
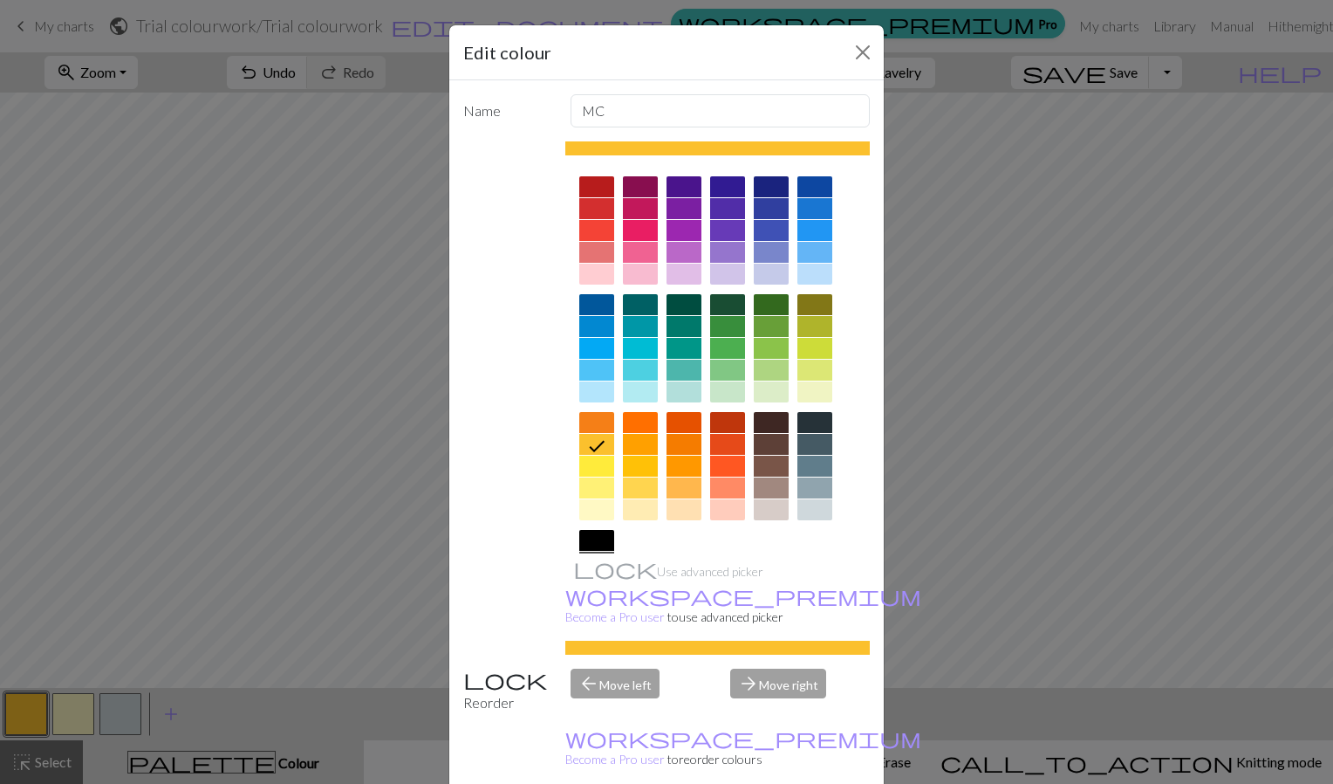
click at [1022, 562] on div "Edit colour Name MC Use advanced picker workspace_premium Become a Pro user to …" at bounding box center [666, 392] width 1333 height 784
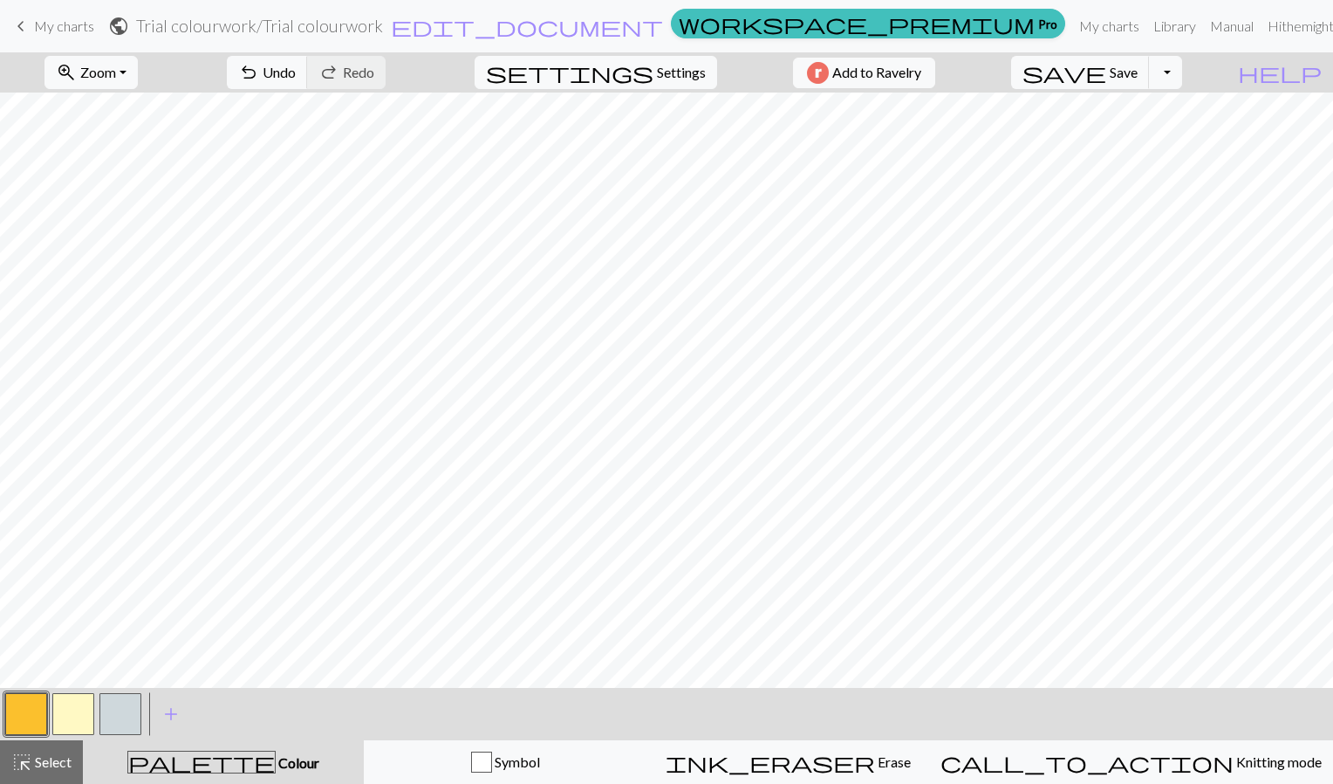
click at [85, 713] on button "button" at bounding box center [73, 714] width 42 height 42
click at [259, 81] on span "undo" at bounding box center [248, 72] width 21 height 24
click at [17, 713] on button "button" at bounding box center [26, 714] width 42 height 42
click at [79, 715] on button "button" at bounding box center [73, 714] width 42 height 42
click at [129, 717] on button "button" at bounding box center [120, 714] width 42 height 42
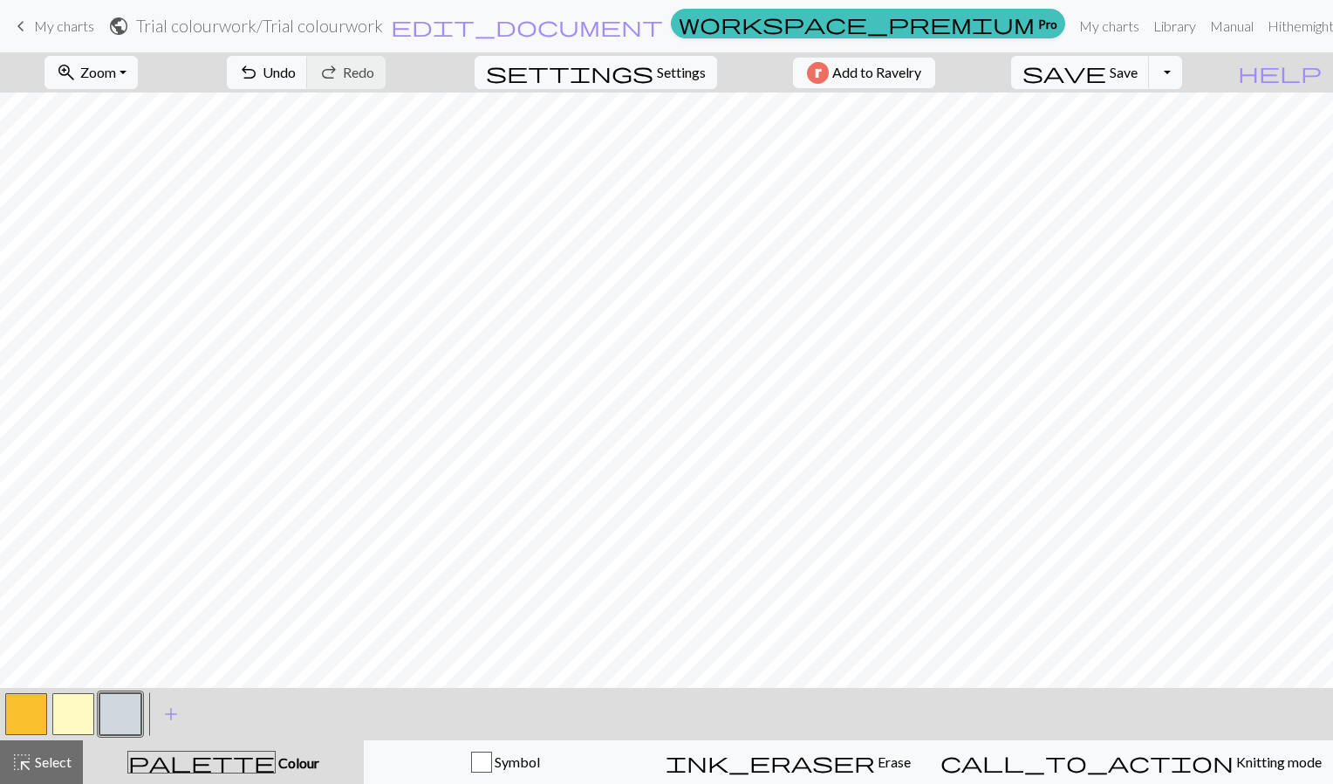
click at [67, 714] on button "button" at bounding box center [73, 714] width 42 height 42
click at [34, 707] on button "button" at bounding box center [26, 714] width 42 height 42
click at [82, 722] on button "button" at bounding box center [73, 714] width 42 height 42
click at [219, 652] on div "zoom_in Zoom Zoom Fit all Fit width Fit height 50% 100% 150% 200% undo Undo Und…" at bounding box center [666, 417] width 1333 height 731
click at [105, 721] on button "button" at bounding box center [120, 714] width 42 height 42
